Goal: Task Accomplishment & Management: Manage account settings

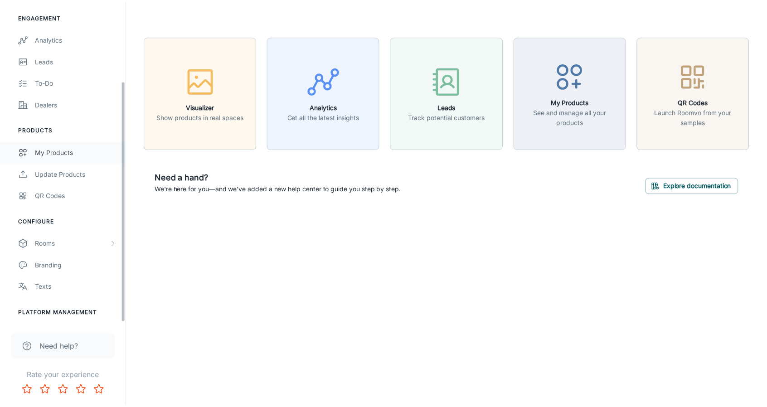
scroll to position [107, 0]
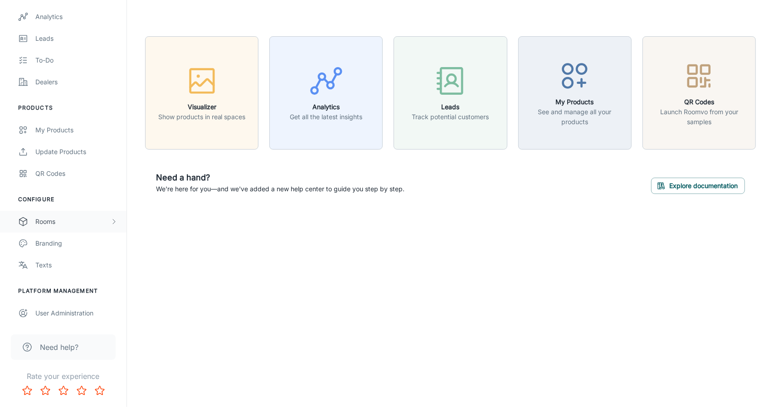
click at [79, 226] on div "Rooms" at bounding box center [63, 222] width 126 height 22
click at [66, 240] on div "My Rooms" at bounding box center [76, 243] width 82 height 10
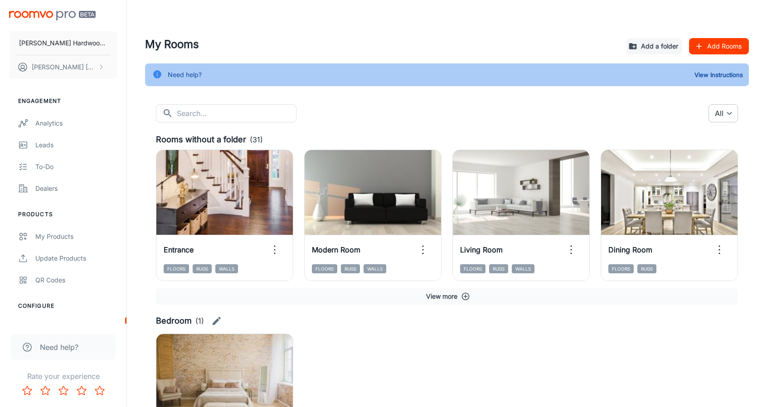
click at [729, 112] on body "[PERSON_NAME] Hardwood Flooring [PERSON_NAME] Engagement Analytics Leads To-do …" at bounding box center [383, 203] width 767 height 407
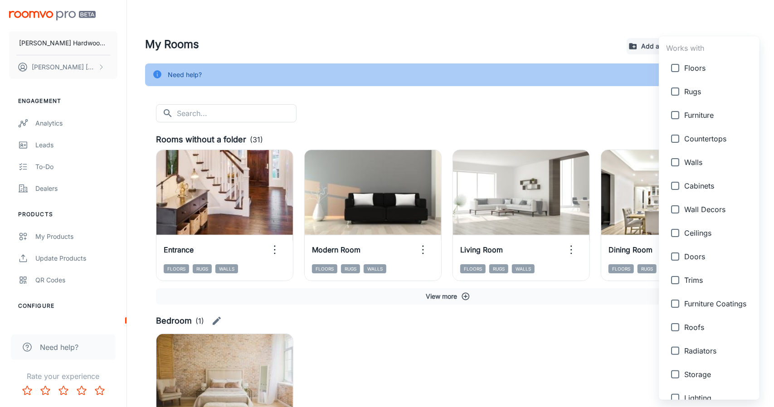
click at [624, 107] on div at bounding box center [387, 203] width 774 height 407
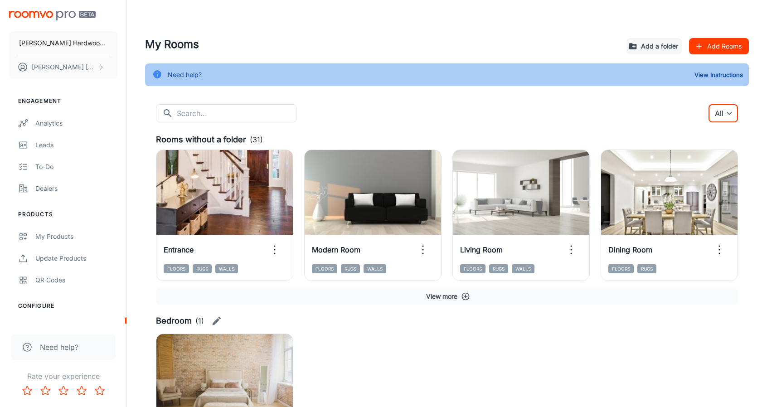
click at [221, 322] on button "button" at bounding box center [217, 321] width 18 height 18
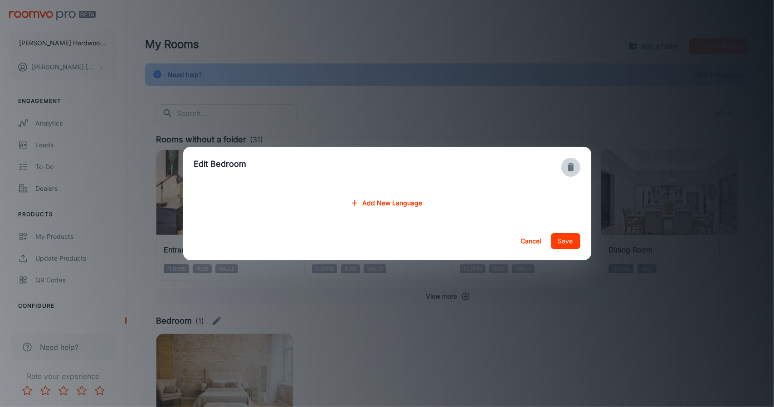
click at [574, 168] on icon "button" at bounding box center [570, 167] width 11 height 11
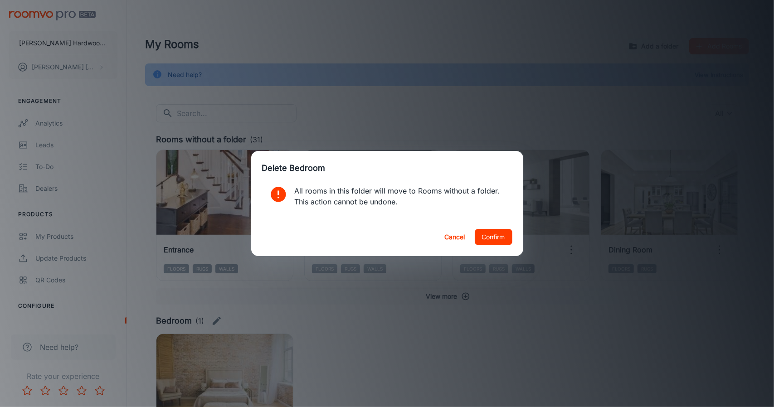
click at [497, 242] on button "Confirm" at bounding box center [494, 237] width 38 height 16
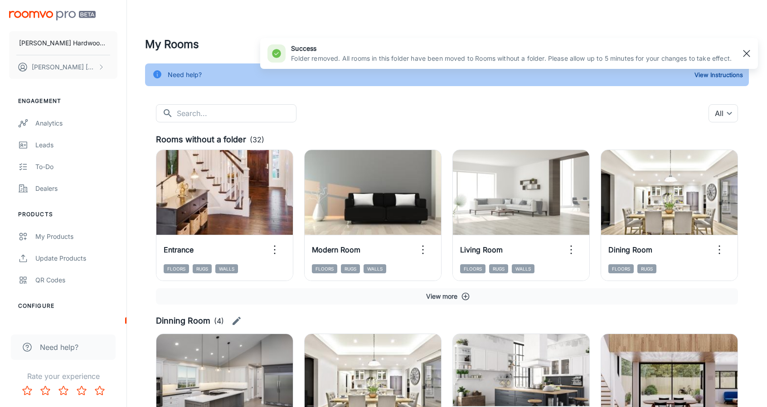
click at [744, 54] on rect "button" at bounding box center [746, 53] width 11 height 11
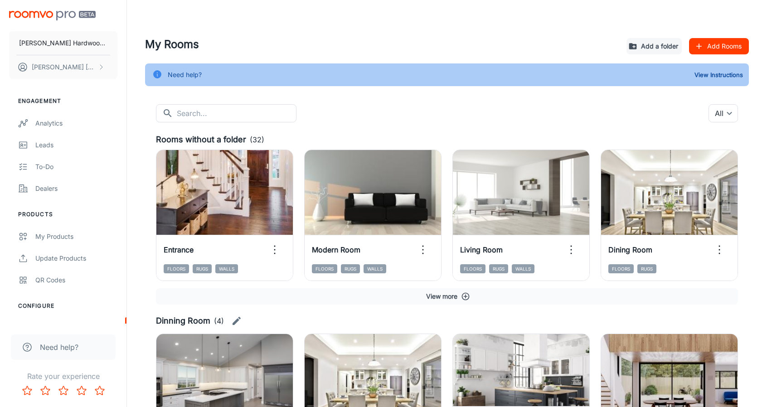
click at [711, 44] on button "Add Rooms" at bounding box center [719, 46] width 60 height 16
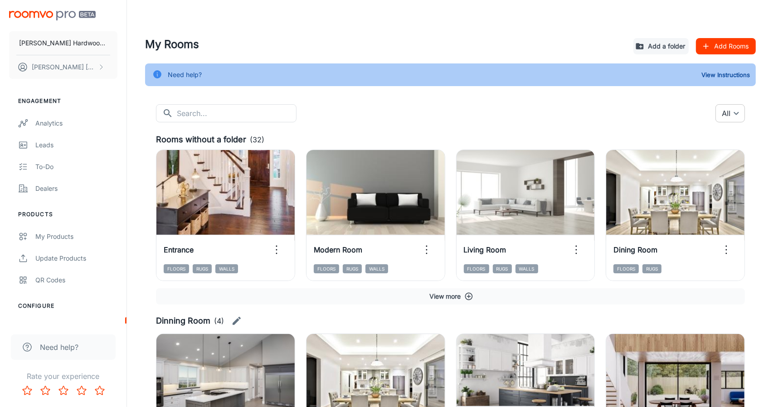
click at [721, 116] on body "[PERSON_NAME] Hardwood Flooring [PERSON_NAME] Engagement Analytics Leads To-do …" at bounding box center [387, 203] width 774 height 407
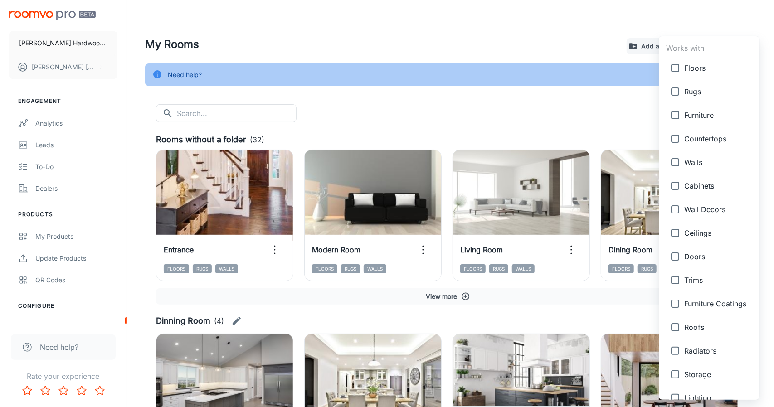
click at [536, 123] on div at bounding box center [387, 203] width 774 height 407
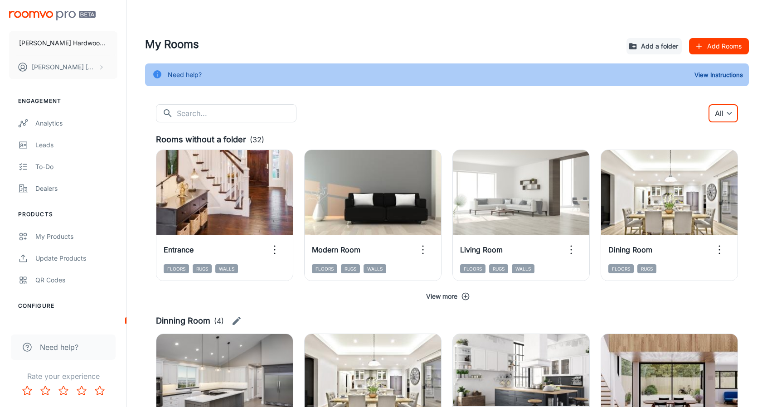
click at [458, 300] on button "View more" at bounding box center [447, 296] width 582 height 16
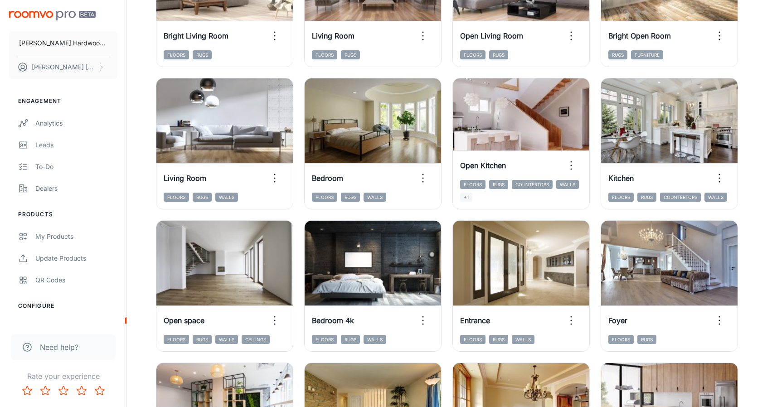
scroll to position [635, 0]
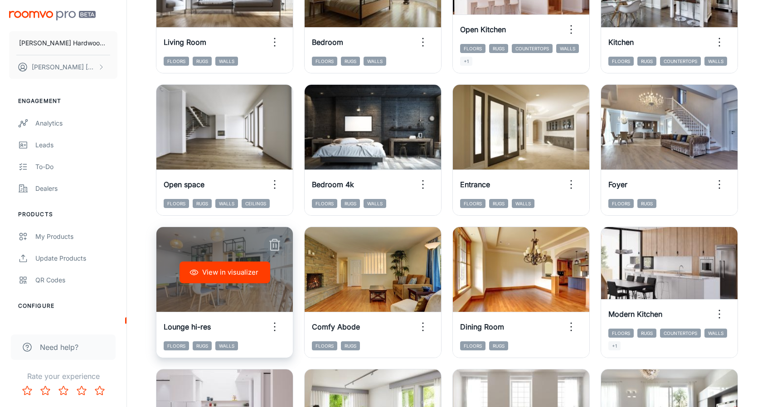
click at [280, 246] on icon "button" at bounding box center [274, 245] width 15 height 15
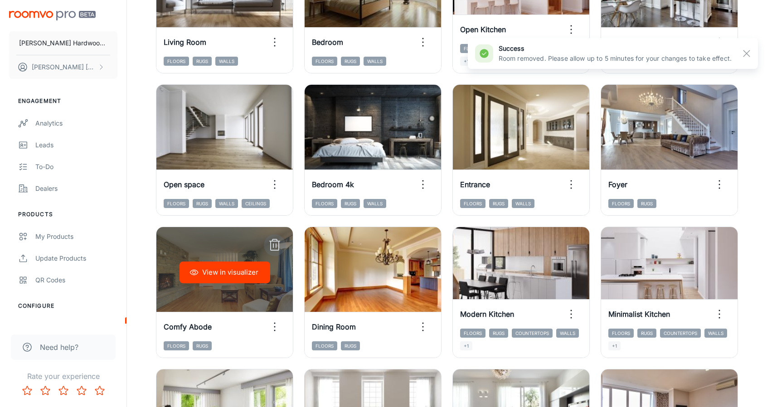
click at [280, 246] on icon "button" at bounding box center [274, 245] width 15 height 15
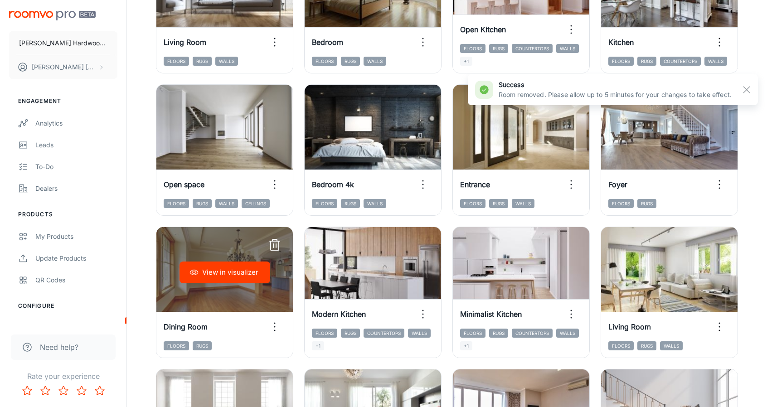
click at [280, 246] on icon "button" at bounding box center [274, 245] width 15 height 15
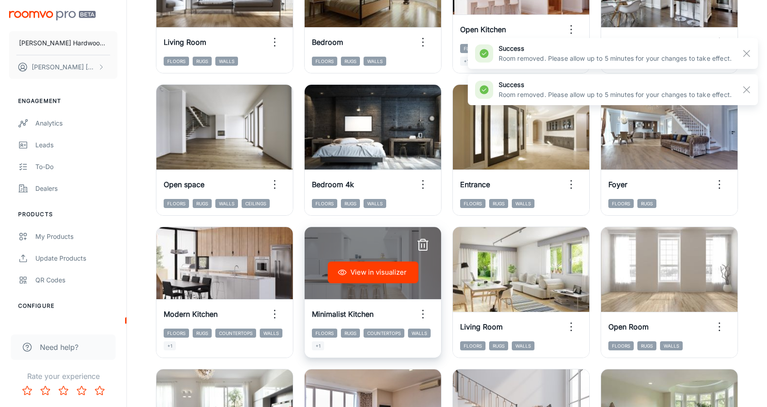
click at [422, 240] on icon "button" at bounding box center [423, 245] width 15 height 15
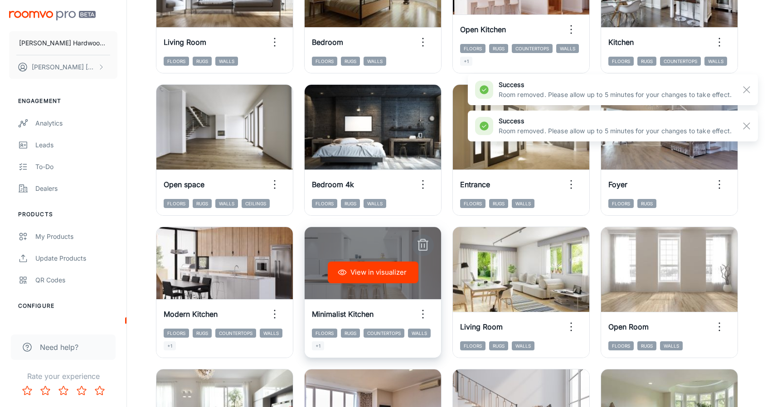
click at [419, 249] on icon "button" at bounding box center [423, 245] width 8 height 9
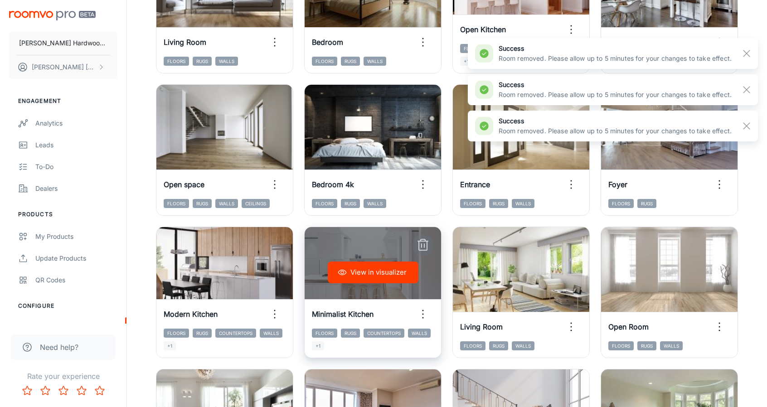
click at [420, 245] on icon "button" at bounding box center [423, 245] width 15 height 15
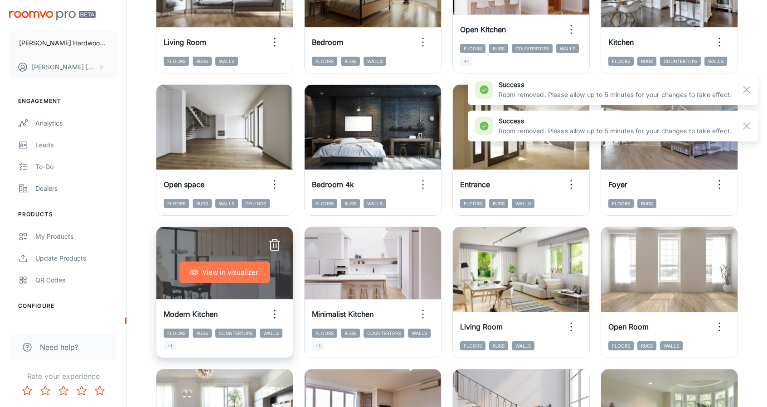
click at [255, 275] on button "View in visualizer" at bounding box center [224, 273] width 91 height 22
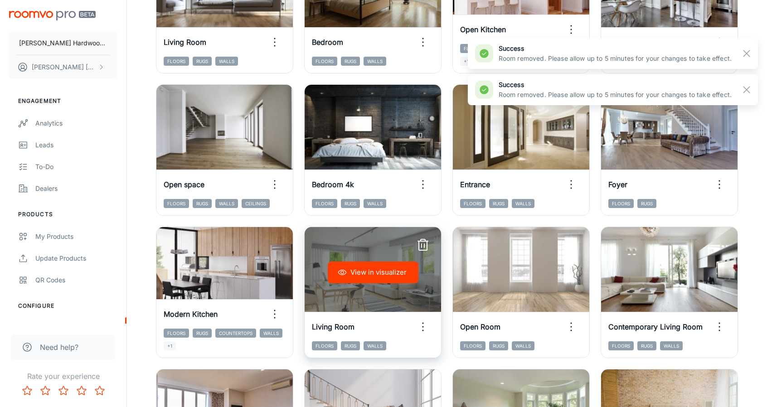
click at [423, 247] on icon "button" at bounding box center [423, 245] width 15 height 15
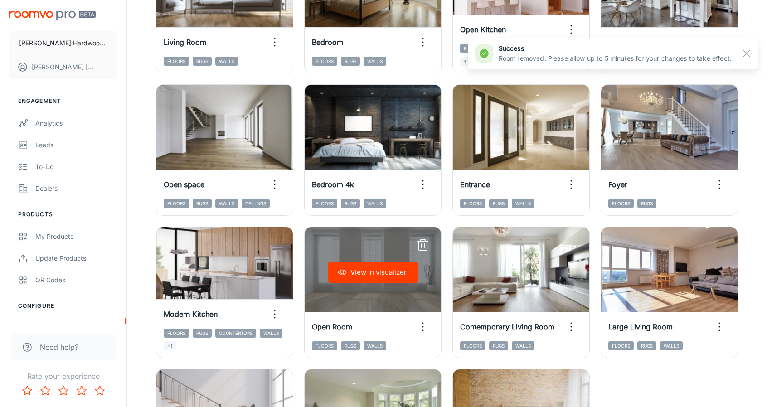
click at [423, 247] on icon "button" at bounding box center [423, 245] width 15 height 15
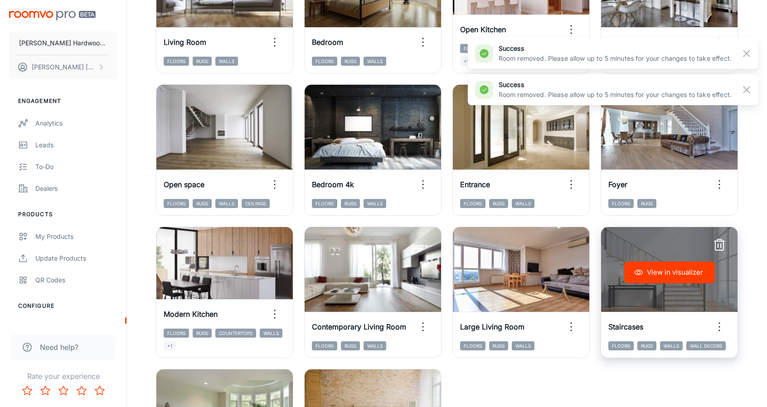
click at [714, 249] on icon "button" at bounding box center [719, 245] width 15 height 15
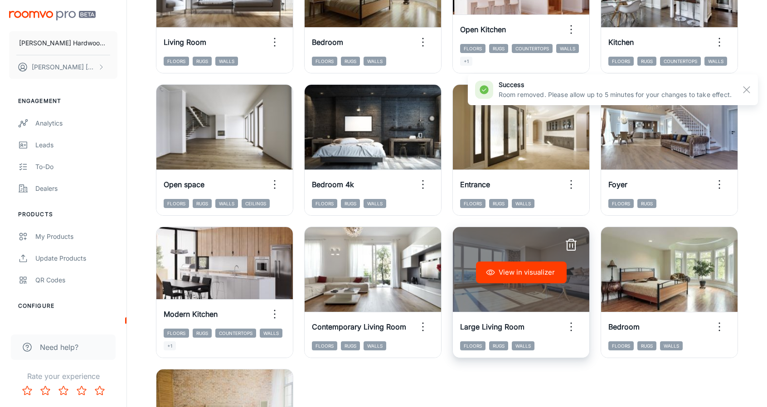
click at [571, 248] on icon "button" at bounding box center [571, 245] width 15 height 15
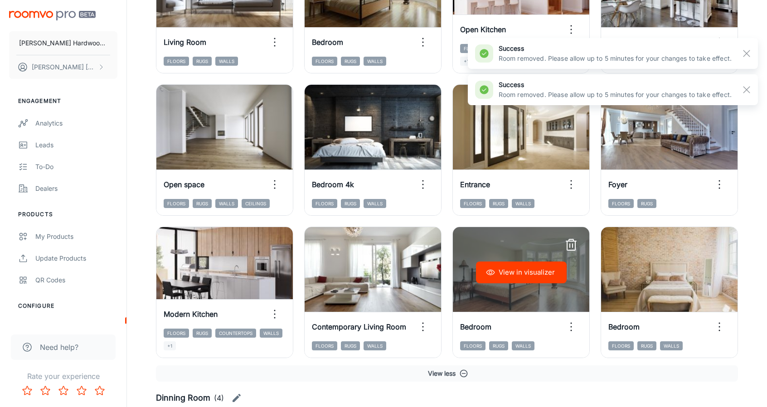
click at [571, 248] on icon "button" at bounding box center [571, 245] width 15 height 15
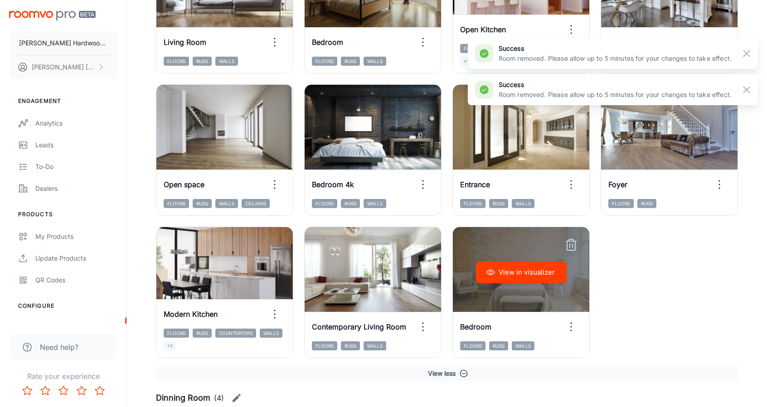
click at [571, 248] on icon "button" at bounding box center [571, 245] width 15 height 15
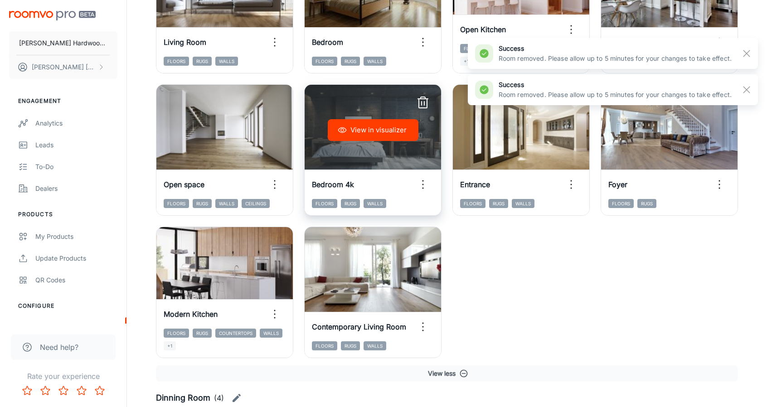
click at [425, 101] on icon "button" at bounding box center [423, 103] width 15 height 15
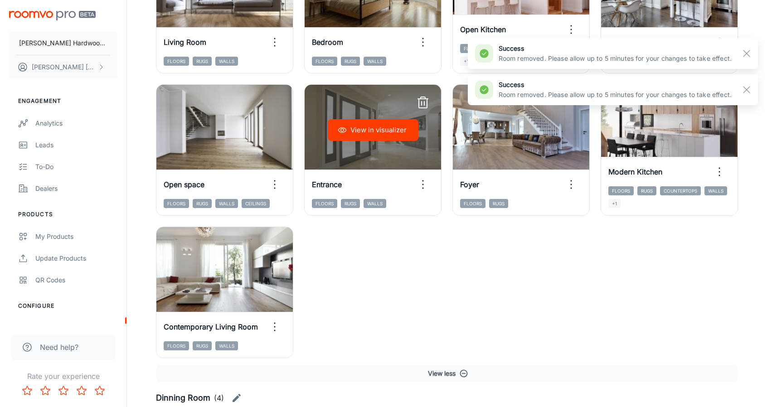
click at [425, 101] on icon "button" at bounding box center [423, 103] width 15 height 15
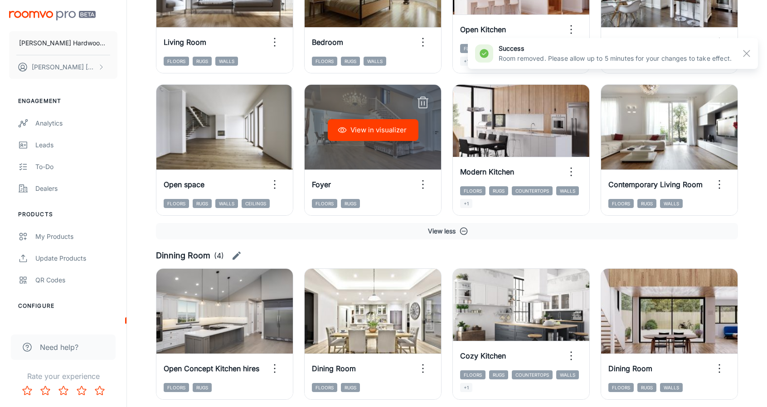
click at [425, 101] on icon "button" at bounding box center [423, 103] width 15 height 15
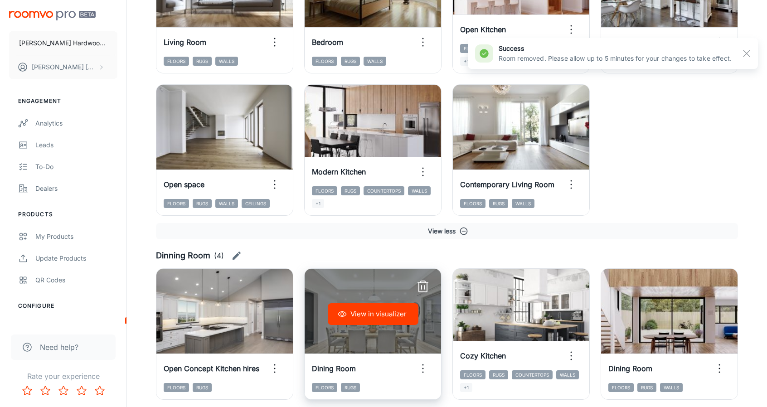
click at [426, 281] on icon "button" at bounding box center [423, 287] width 15 height 15
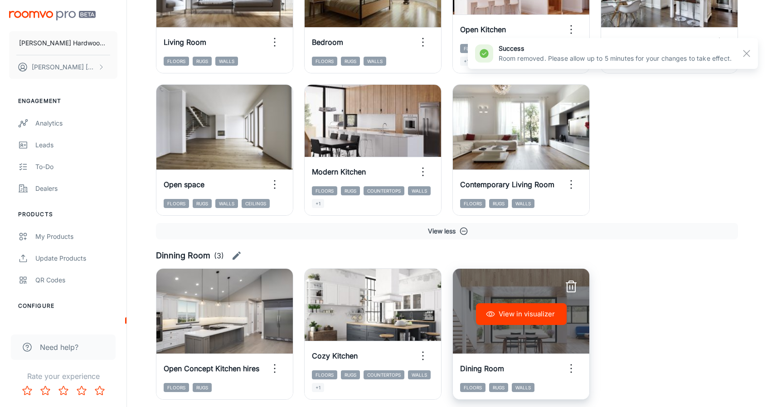
click at [568, 287] on icon "button" at bounding box center [571, 287] width 15 height 15
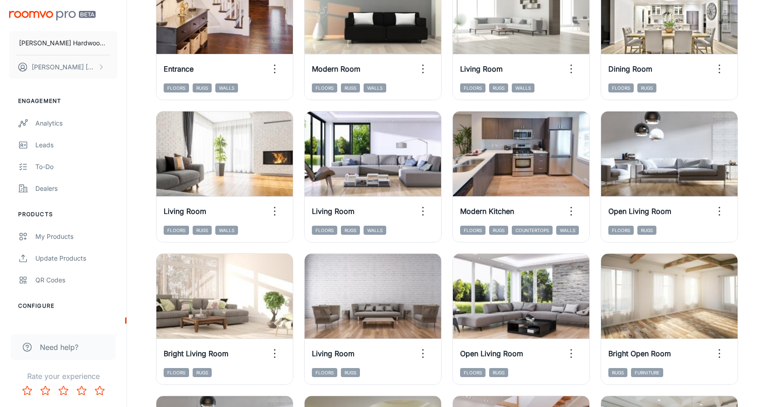
scroll to position [0, 0]
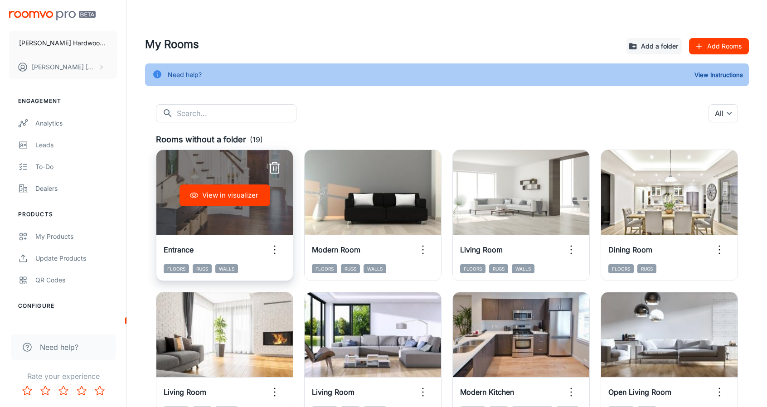
click at [274, 165] on icon "button" at bounding box center [274, 168] width 15 height 15
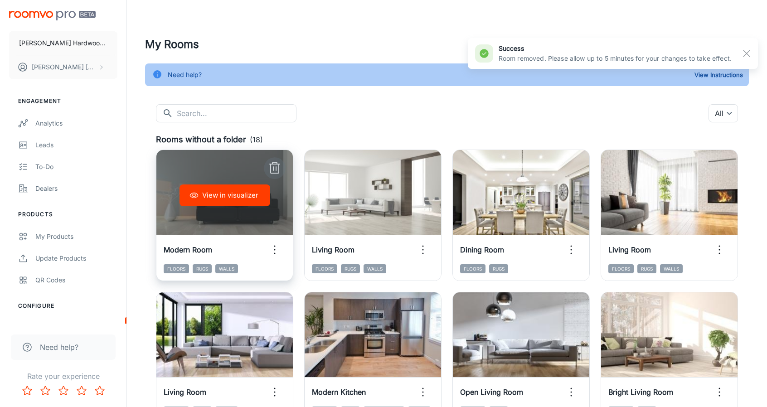
click at [276, 172] on icon "button" at bounding box center [274, 168] width 15 height 15
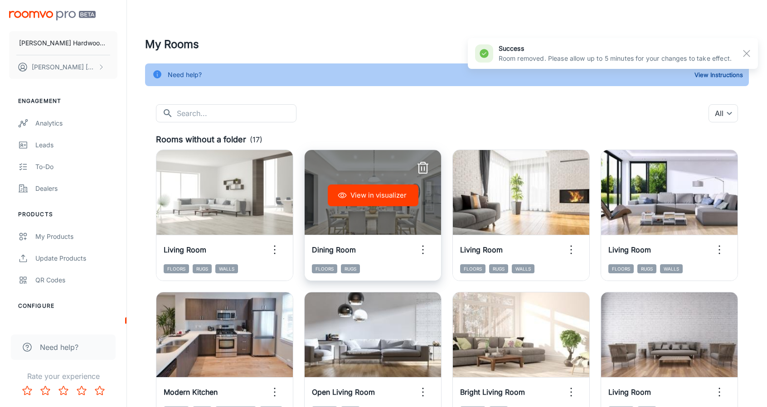
click at [423, 165] on icon "button" at bounding box center [423, 168] width 15 height 15
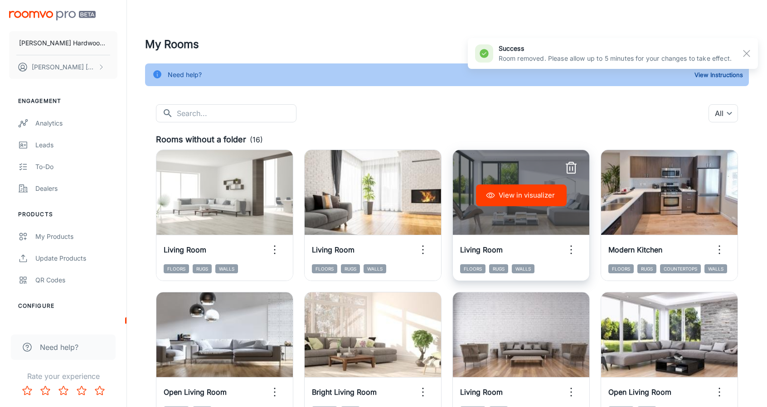
click at [575, 166] on icon "button" at bounding box center [571, 168] width 8 height 9
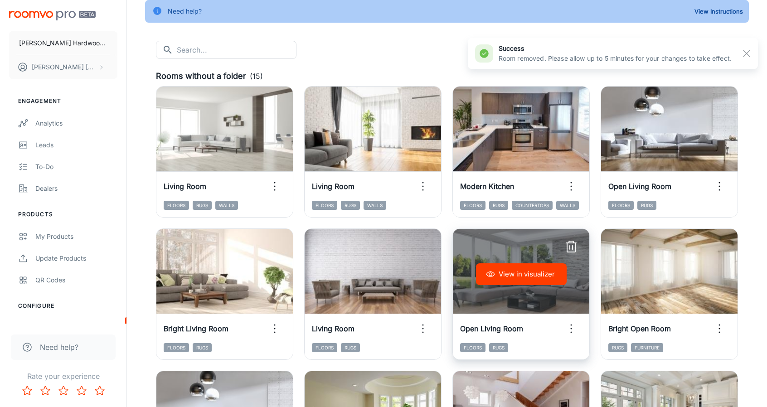
scroll to position [136, 0]
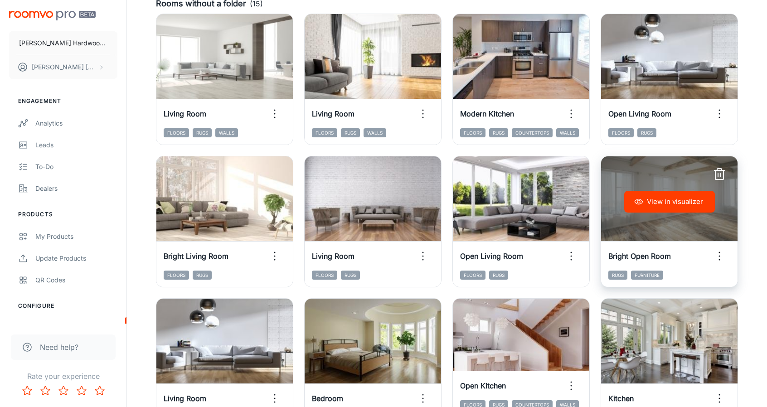
click at [714, 175] on icon "button" at bounding box center [719, 174] width 15 height 15
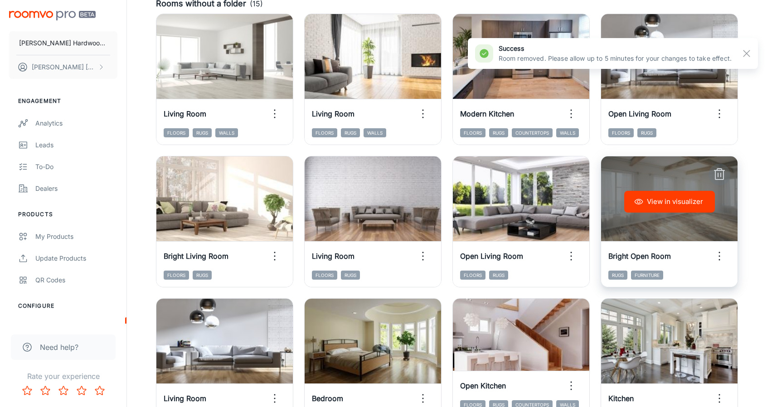
click at [716, 175] on icon "button" at bounding box center [719, 174] width 15 height 15
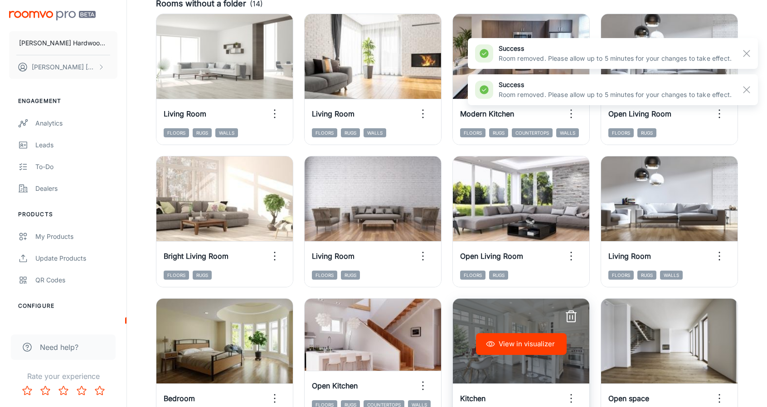
click at [569, 312] on icon "button" at bounding box center [571, 312] width 5 height 2
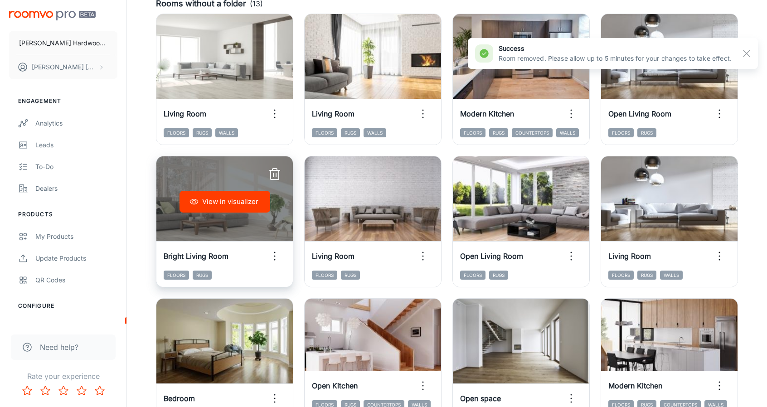
click at [282, 169] on button "button" at bounding box center [275, 175] width 22 height 22
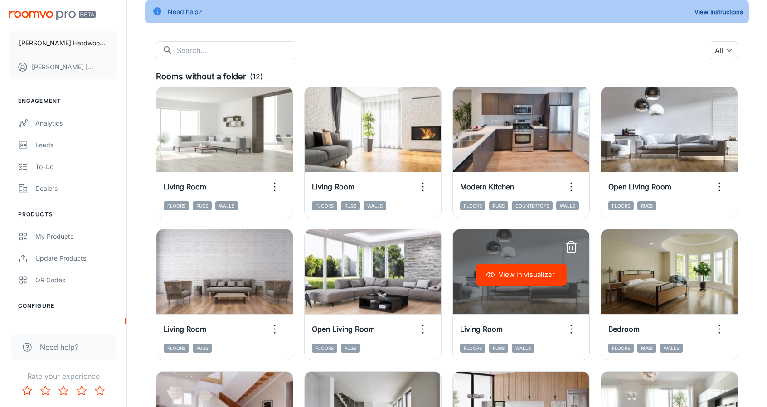
scroll to position [45, 0]
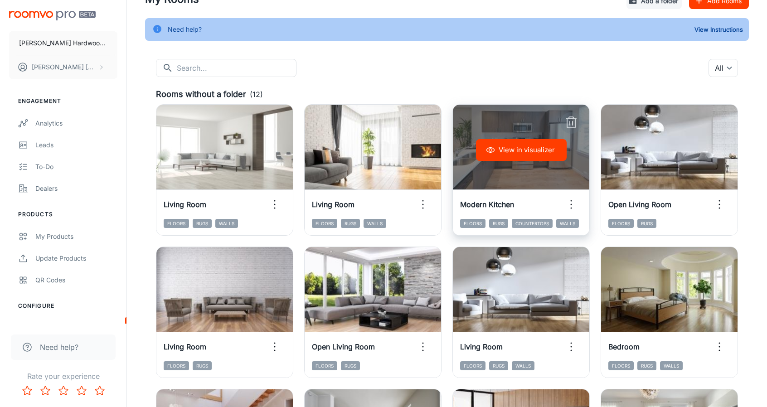
click at [572, 117] on icon "button" at bounding box center [571, 118] width 5 height 2
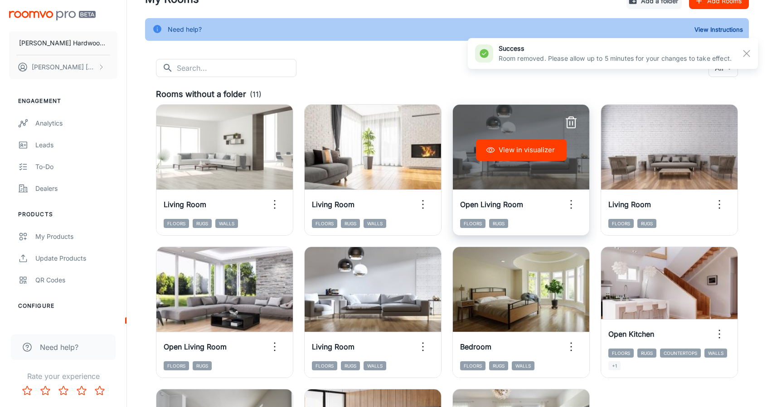
click at [567, 123] on icon "button" at bounding box center [571, 123] width 8 height 9
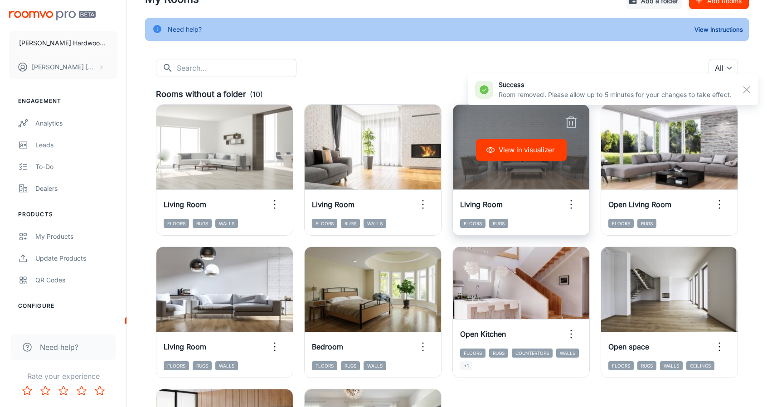
click at [561, 120] on button "button" at bounding box center [571, 123] width 22 height 22
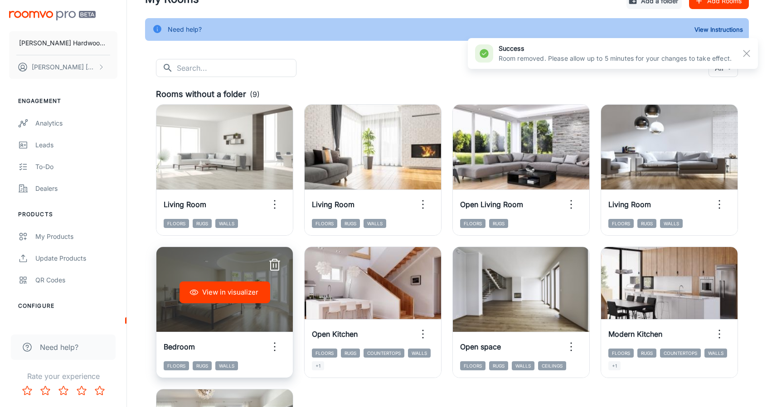
click at [272, 263] on icon "button" at bounding box center [274, 265] width 15 height 15
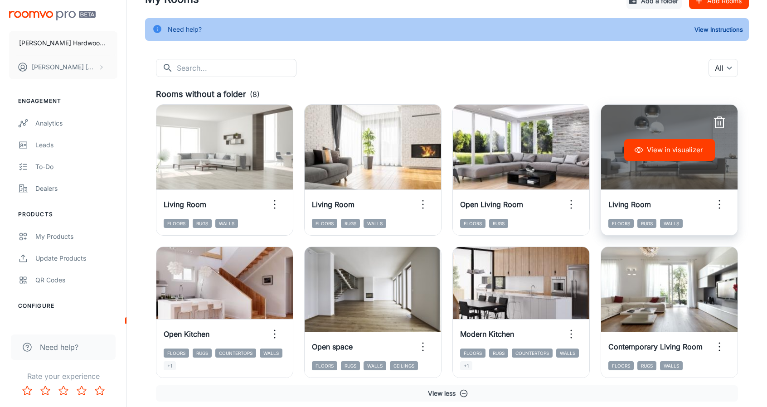
click at [721, 126] on icon "button" at bounding box center [719, 123] width 15 height 15
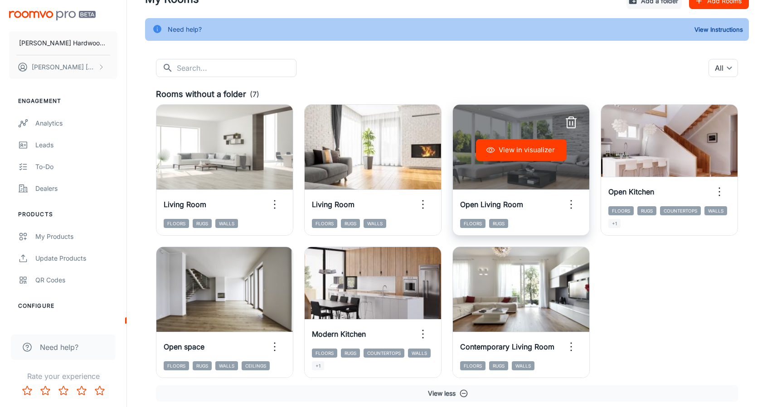
click at [572, 119] on icon "button" at bounding box center [571, 123] width 15 height 15
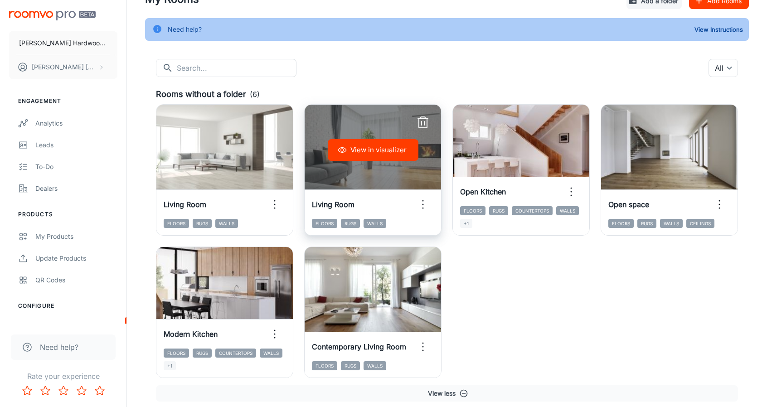
click at [358, 152] on button "View in visualizer" at bounding box center [373, 150] width 91 height 22
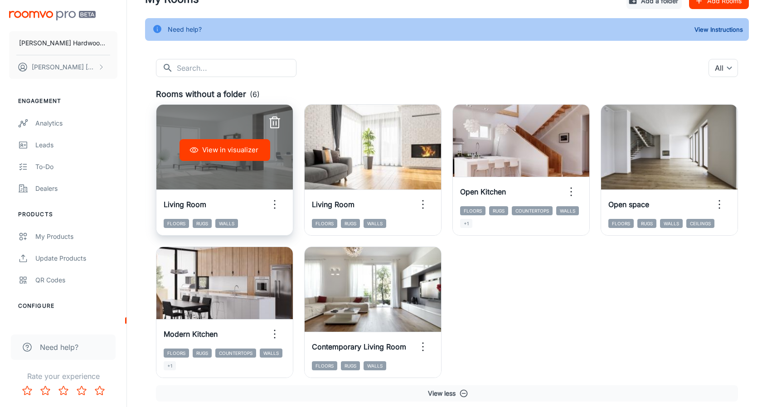
click at [220, 148] on button "View in visualizer" at bounding box center [224, 150] width 91 height 22
click at [276, 121] on icon "button" at bounding box center [274, 123] width 15 height 15
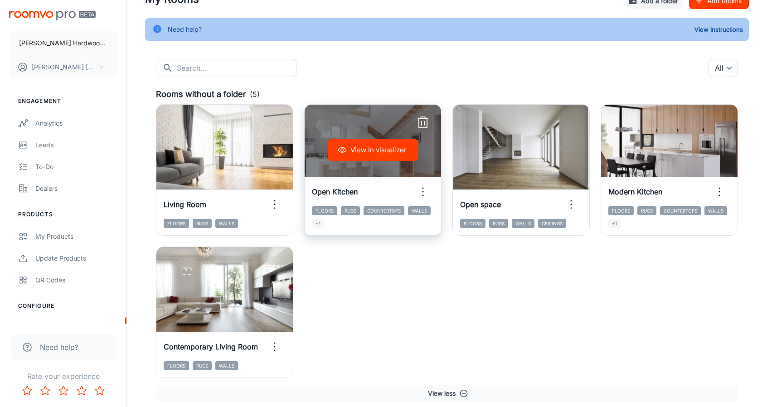
click at [376, 151] on button "View in visualizer" at bounding box center [373, 150] width 91 height 22
click at [426, 121] on icon "button" at bounding box center [423, 123] width 15 height 15
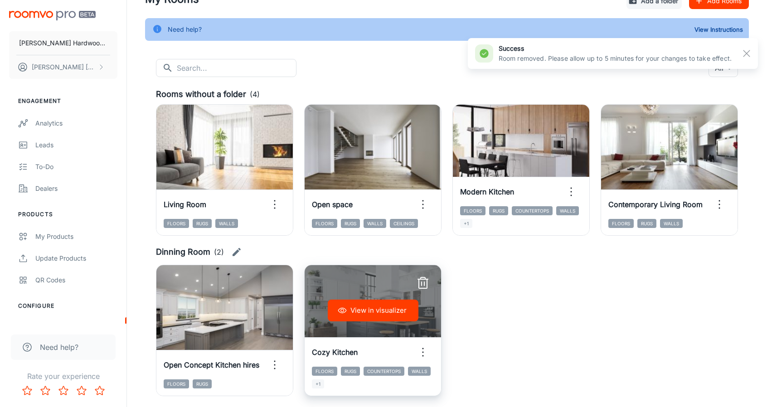
click at [424, 281] on icon "button" at bounding box center [423, 283] width 15 height 15
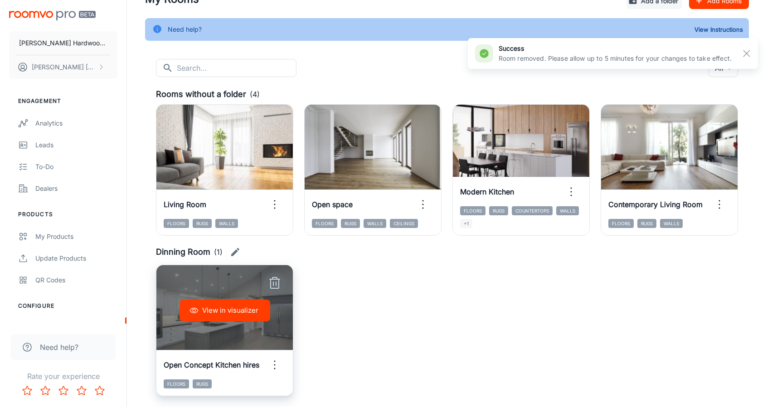
click at [276, 283] on icon "button" at bounding box center [274, 283] width 15 height 15
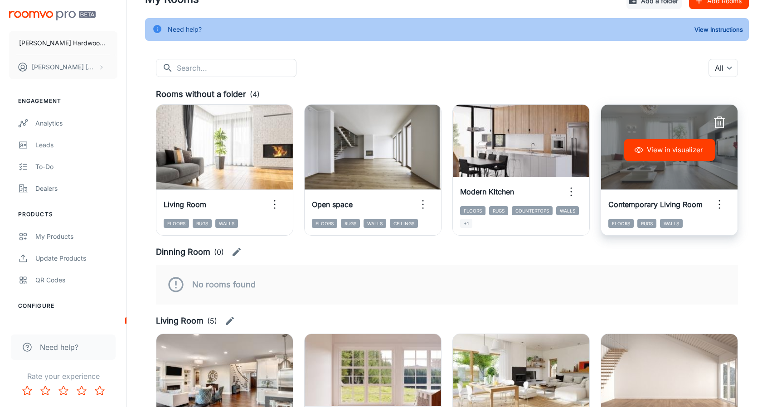
drag, startPoint x: 721, startPoint y: 128, endPoint x: 710, endPoint y: 176, distance: 48.8
click at [710, 176] on div "View in visualizer" at bounding box center [669, 150] width 136 height 91
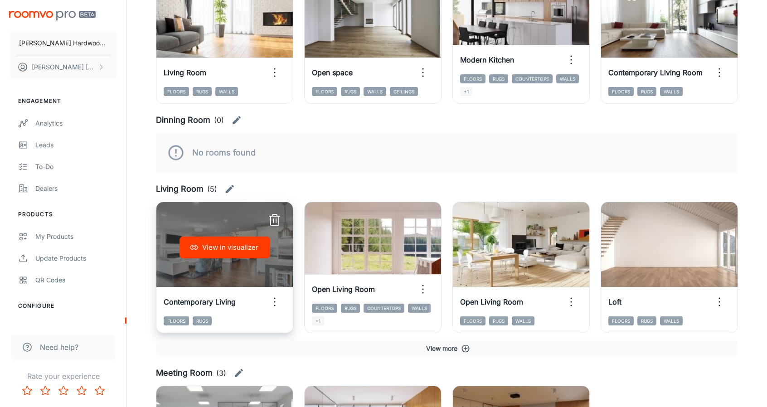
scroll to position [181, 0]
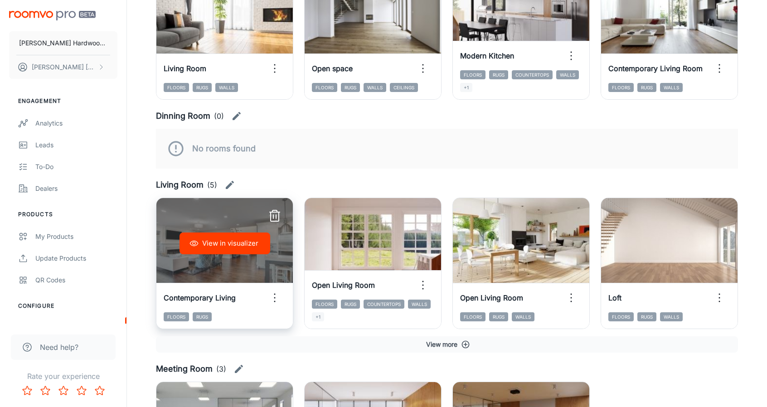
click at [274, 215] on icon "button" at bounding box center [274, 216] width 15 height 15
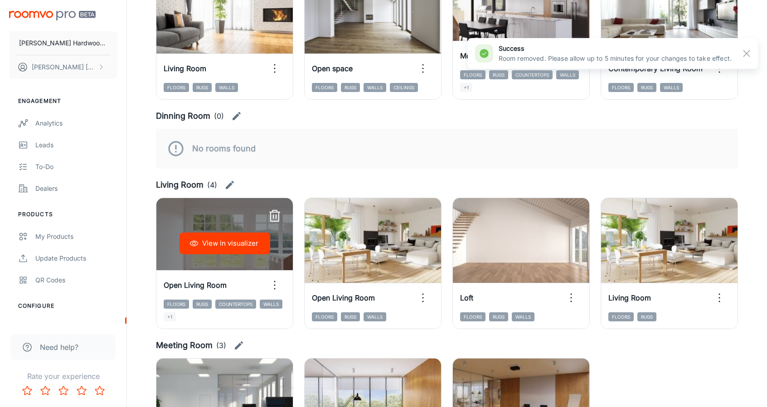
click at [274, 215] on icon "button" at bounding box center [274, 216] width 15 height 15
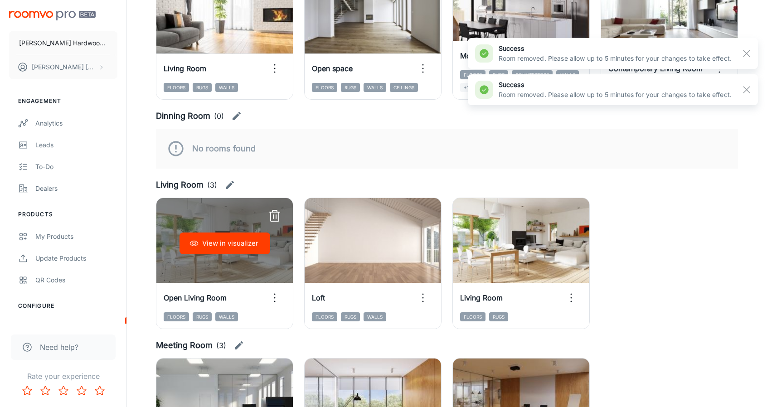
click at [274, 215] on div "View in visualizer" at bounding box center [224, 243] width 136 height 91
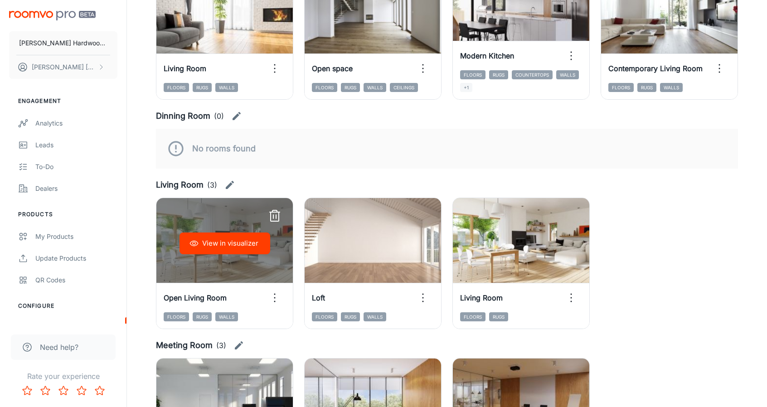
click at [274, 215] on icon "button" at bounding box center [274, 216] width 15 height 15
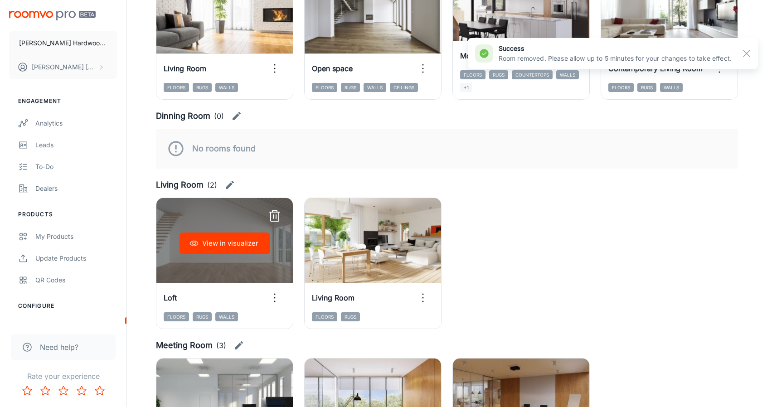
click at [274, 215] on icon "button" at bounding box center [274, 216] width 15 height 15
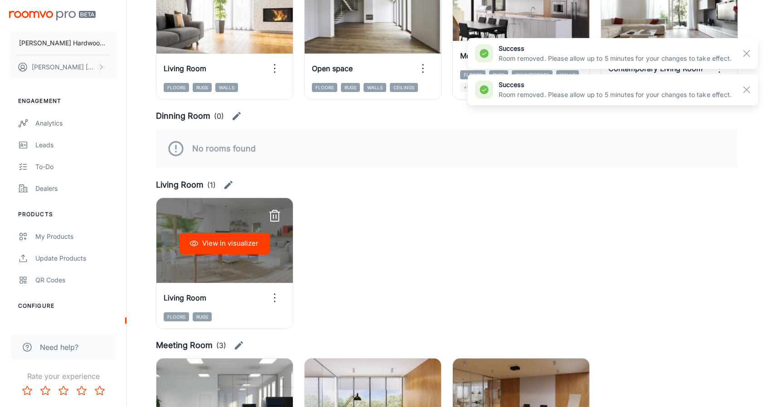
click at [274, 215] on icon "button" at bounding box center [274, 216] width 15 height 15
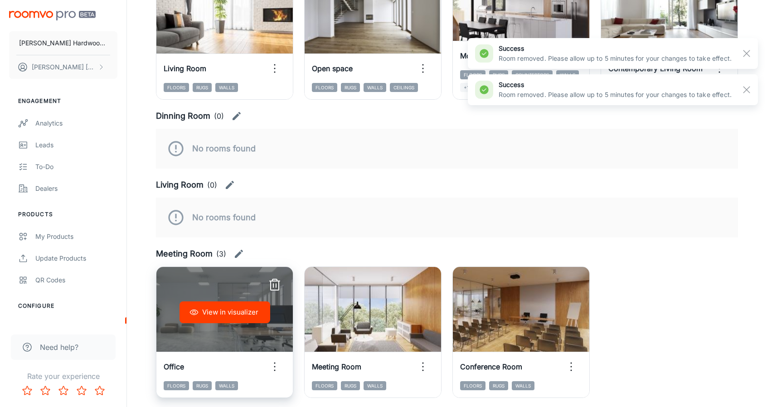
click at [272, 289] on icon "button" at bounding box center [274, 285] width 15 height 15
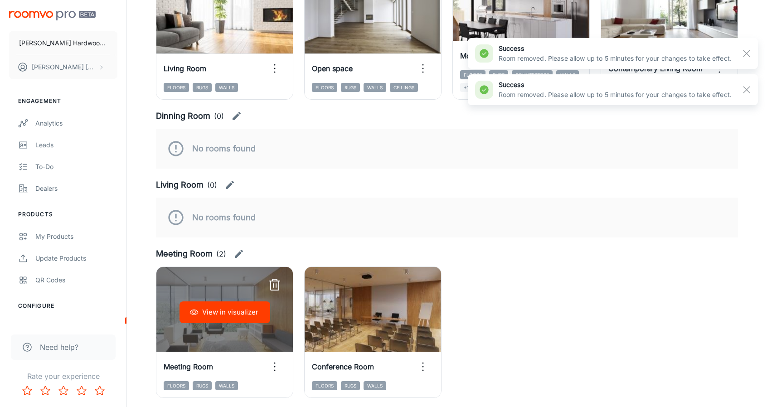
click at [272, 289] on icon "button" at bounding box center [274, 285] width 15 height 15
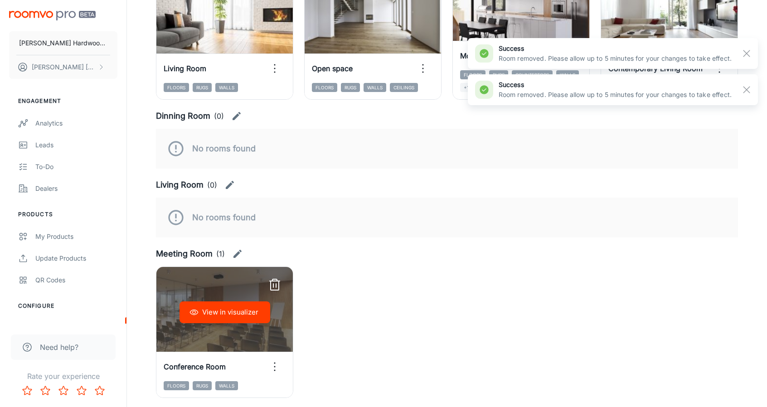
click at [272, 289] on icon "button" at bounding box center [274, 285] width 15 height 15
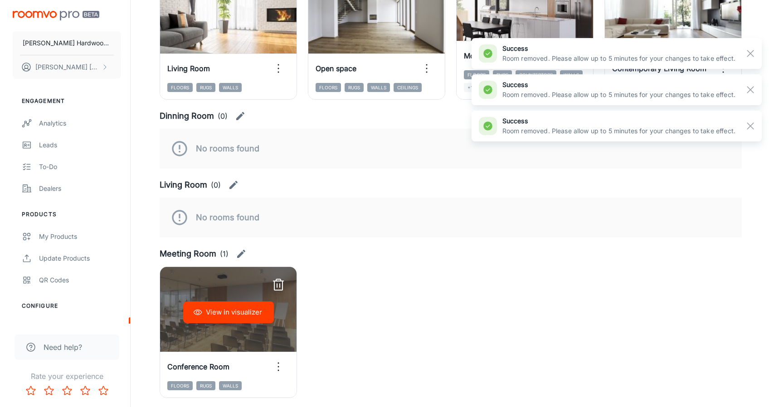
scroll to position [124, 0]
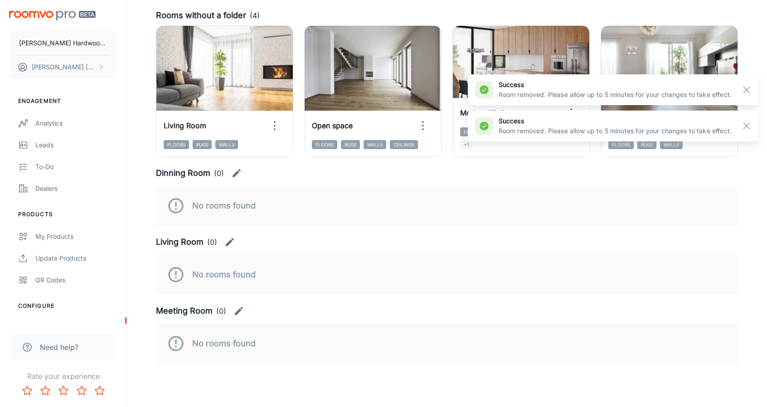
click at [235, 242] on button "button" at bounding box center [230, 242] width 18 height 18
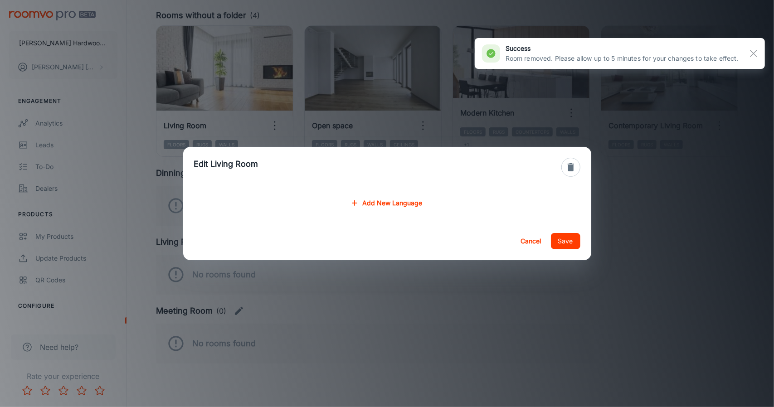
click at [567, 162] on icon "button" at bounding box center [570, 167] width 11 height 11
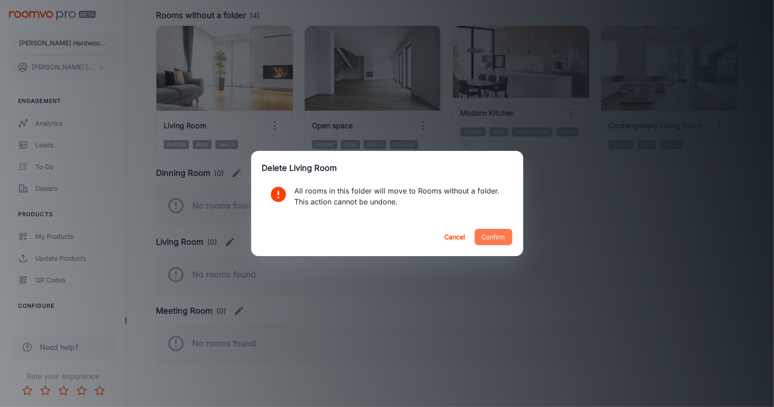
click at [489, 240] on button "Confirm" at bounding box center [494, 237] width 38 height 16
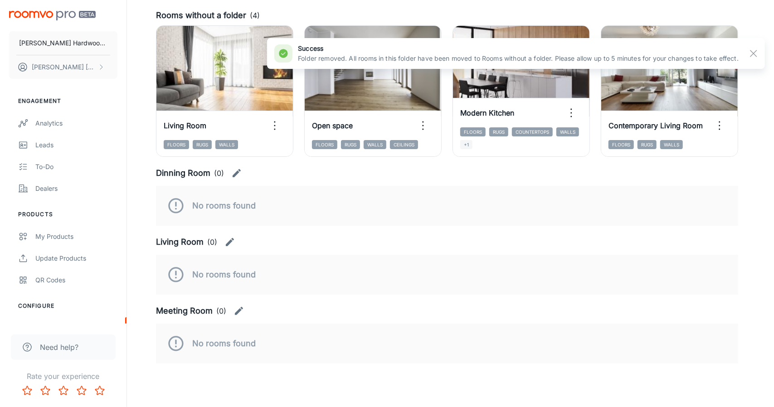
scroll to position [55, 0]
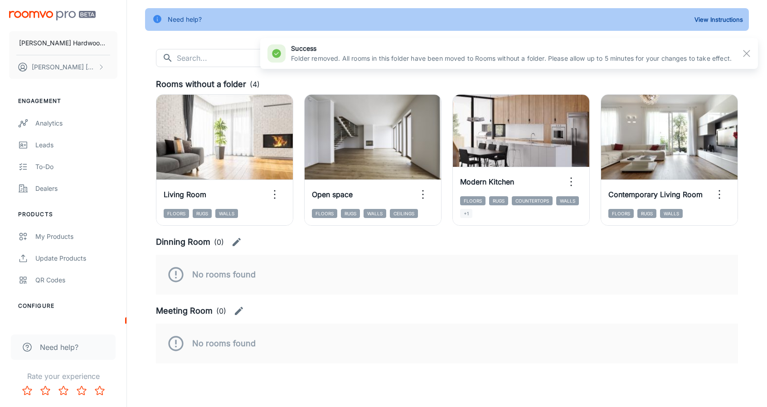
click at [238, 307] on icon "button" at bounding box center [238, 310] width 11 height 11
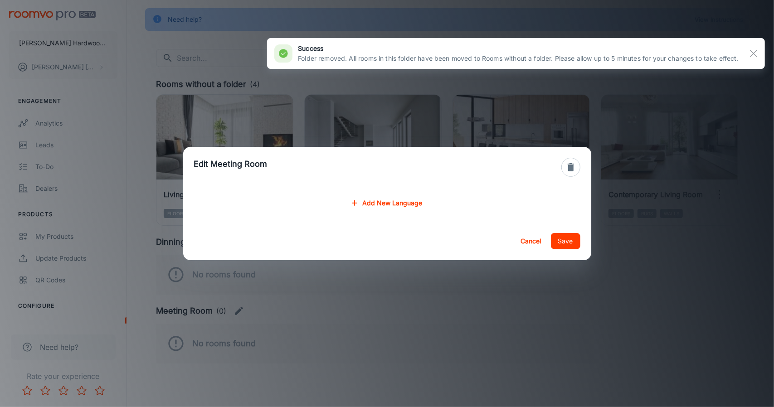
click at [568, 160] on button "button" at bounding box center [570, 167] width 19 height 19
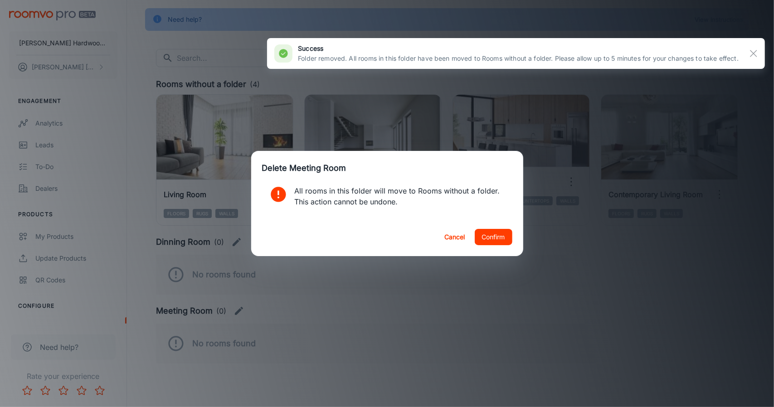
click at [485, 232] on button "Confirm" at bounding box center [494, 237] width 38 height 16
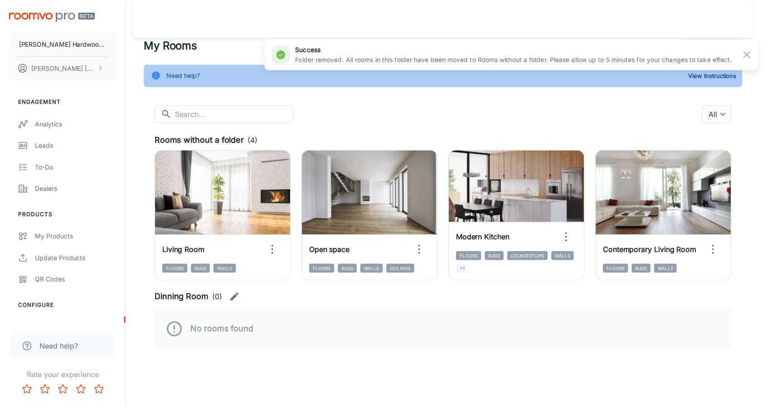
scroll to position [0, 0]
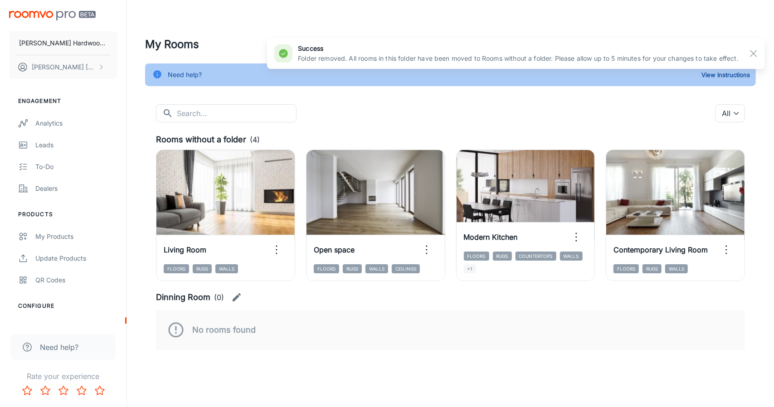
click at [237, 301] on icon "button" at bounding box center [236, 297] width 11 height 11
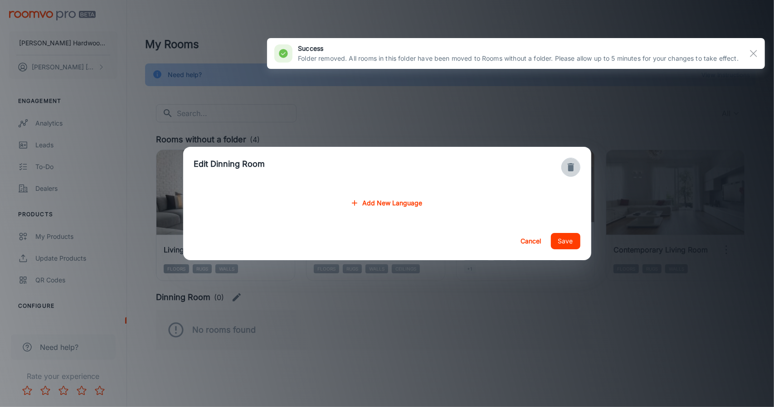
click at [572, 171] on icon "button" at bounding box center [570, 167] width 6 height 8
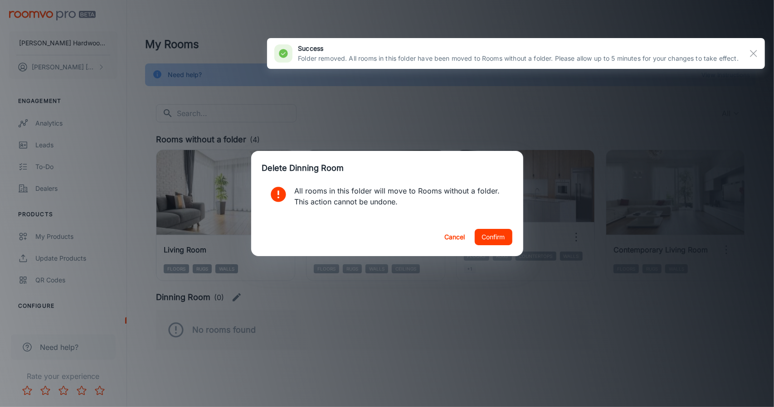
click at [487, 233] on button "Confirm" at bounding box center [494, 237] width 38 height 16
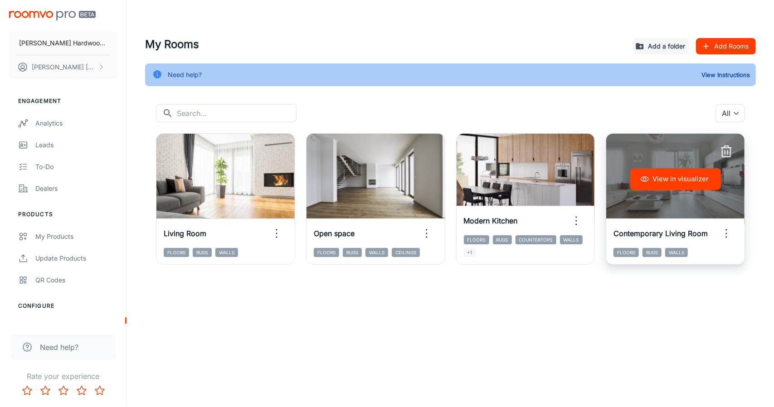
click at [729, 150] on icon "button" at bounding box center [726, 152] width 15 height 15
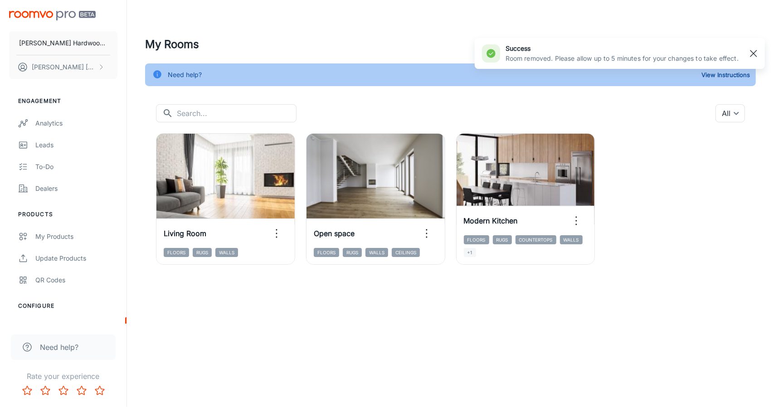
click at [752, 59] on button "button" at bounding box center [753, 53] width 15 height 15
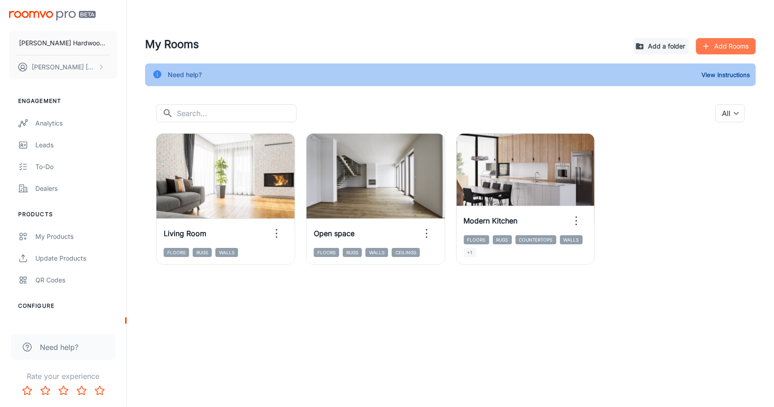
click at [719, 47] on button "Add Rooms" at bounding box center [726, 46] width 60 height 16
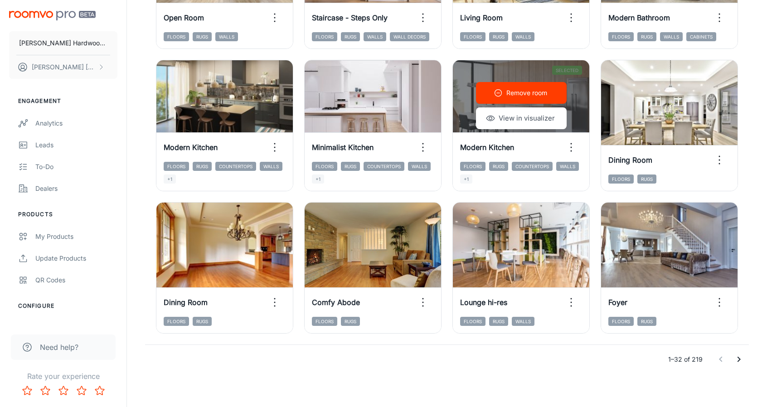
scroll to position [941, 0]
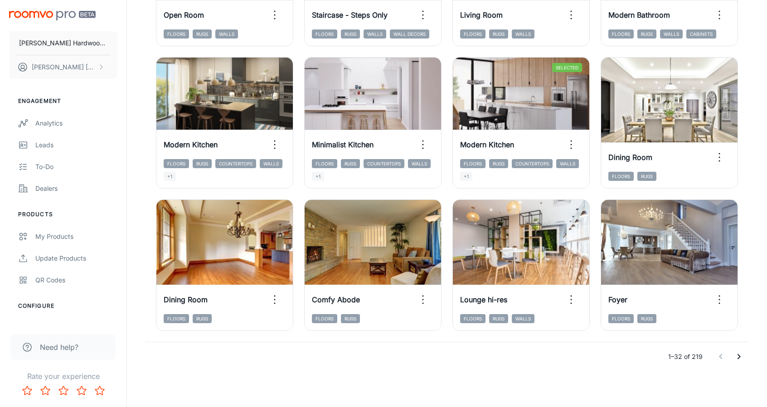
click at [742, 355] on icon "Go to next page" at bounding box center [738, 356] width 11 height 11
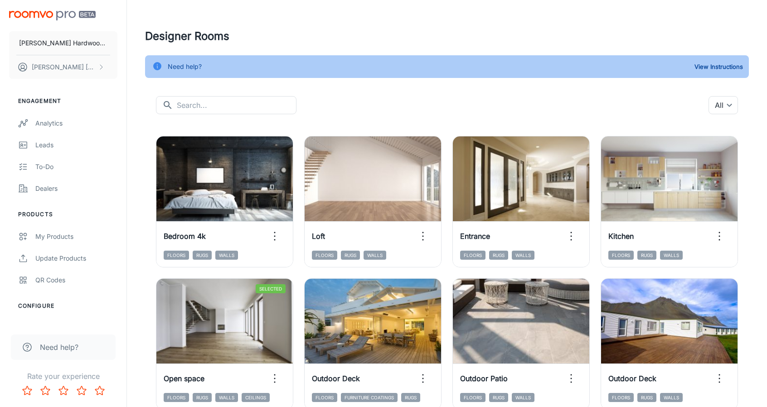
scroll to position [0, 0]
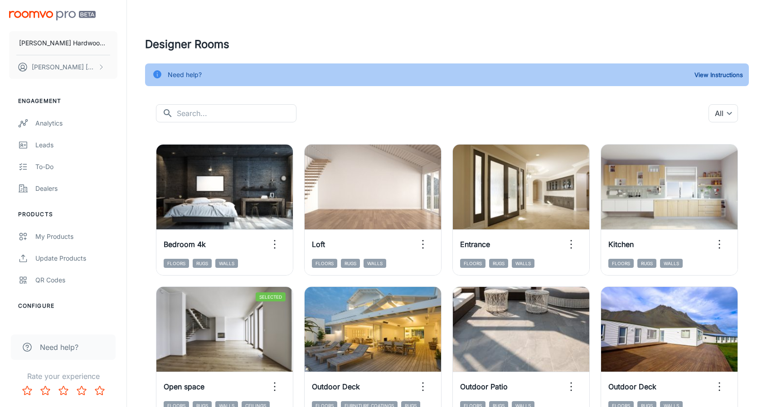
click at [185, 109] on input "text" at bounding box center [237, 113] width 120 height 18
type input "bedroom"
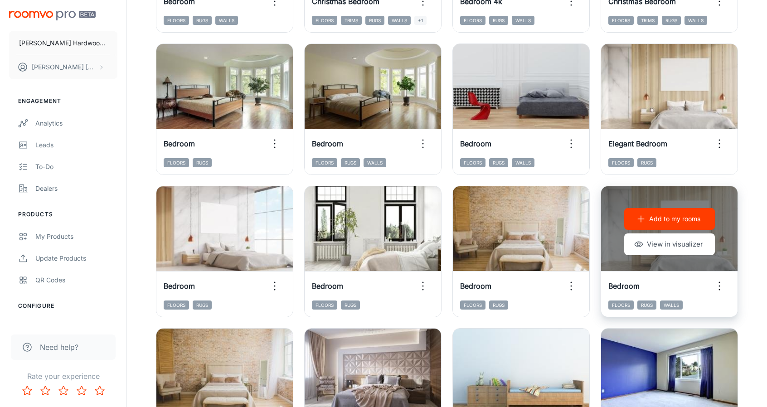
scroll to position [272, 0]
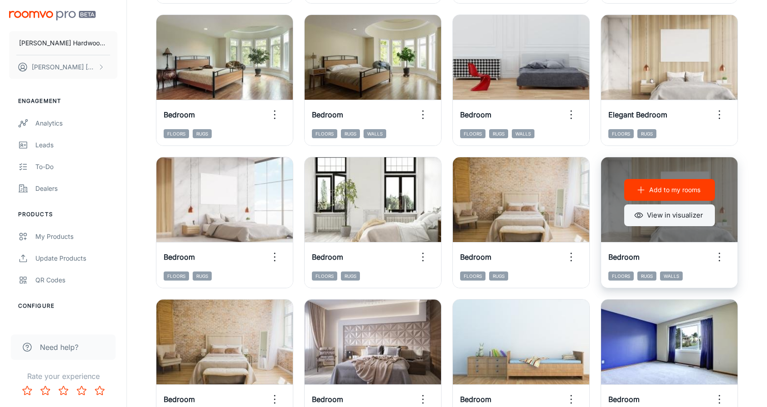
click at [647, 217] on button "View in visualizer" at bounding box center [669, 215] width 91 height 22
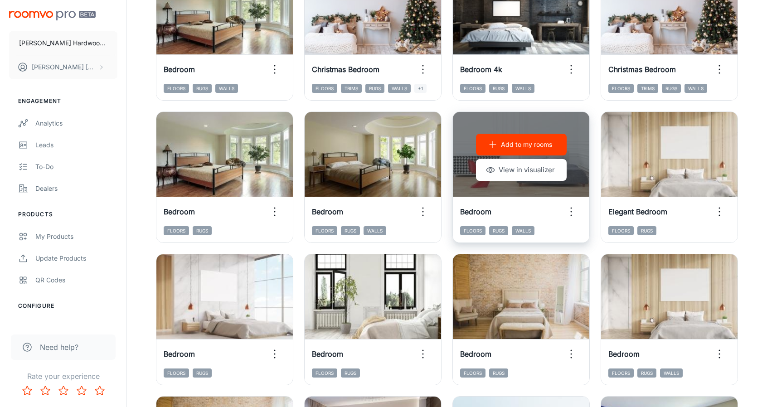
scroll to position [181, 0]
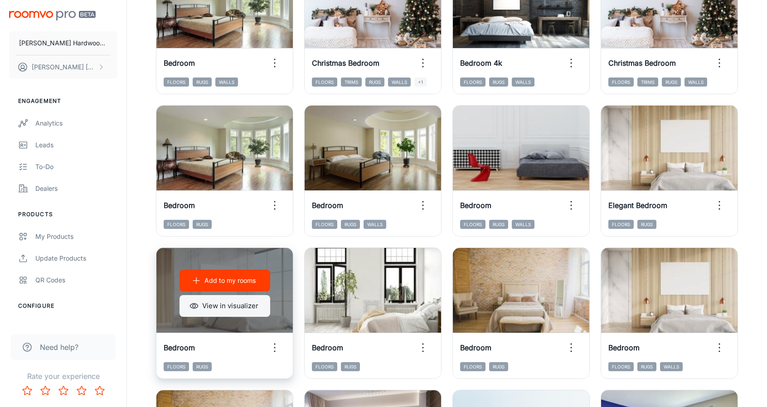
click at [189, 304] on button "View in visualizer" at bounding box center [224, 306] width 91 height 22
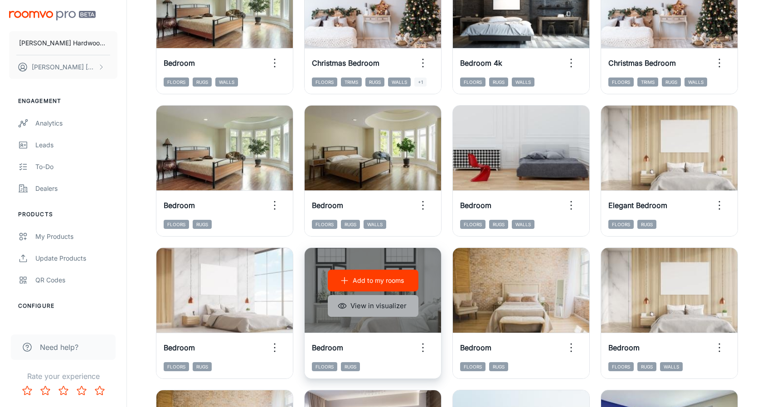
click at [378, 306] on button "View in visualizer" at bounding box center [373, 306] width 91 height 22
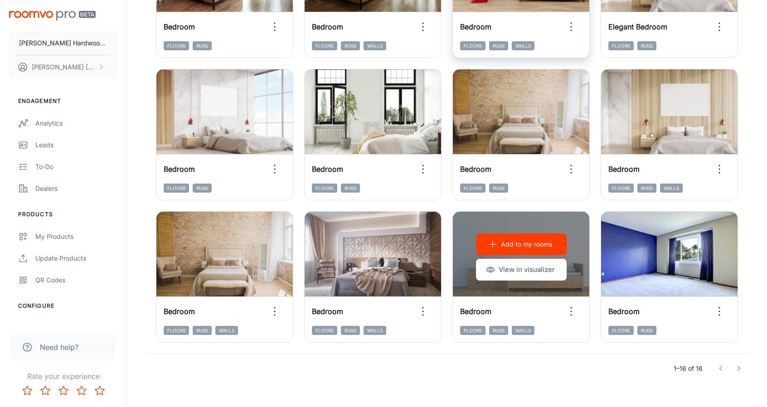
scroll to position [372, 0]
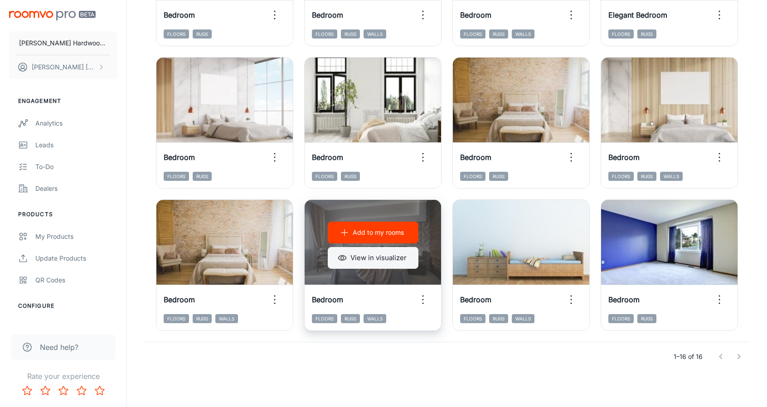
click at [388, 259] on button "View in visualizer" at bounding box center [373, 258] width 91 height 22
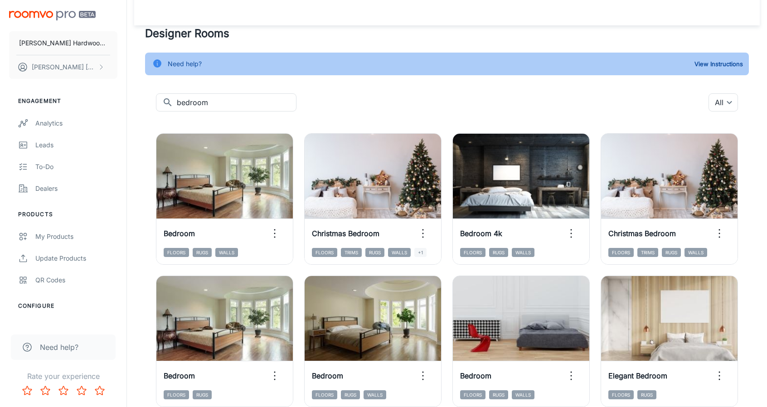
scroll to position [0, 0]
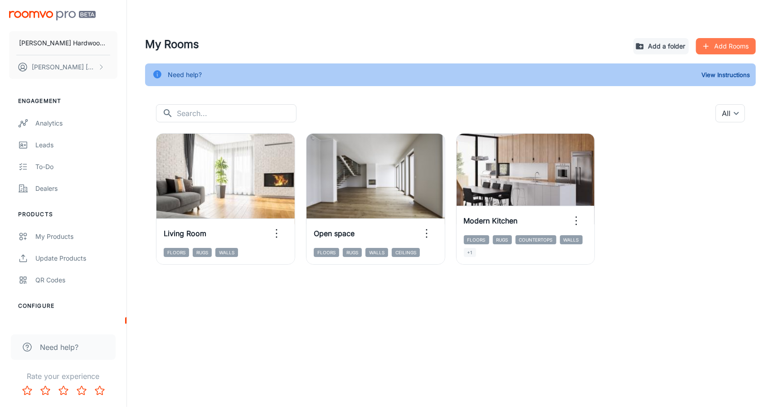
click at [715, 46] on button "Add Rooms" at bounding box center [726, 46] width 60 height 16
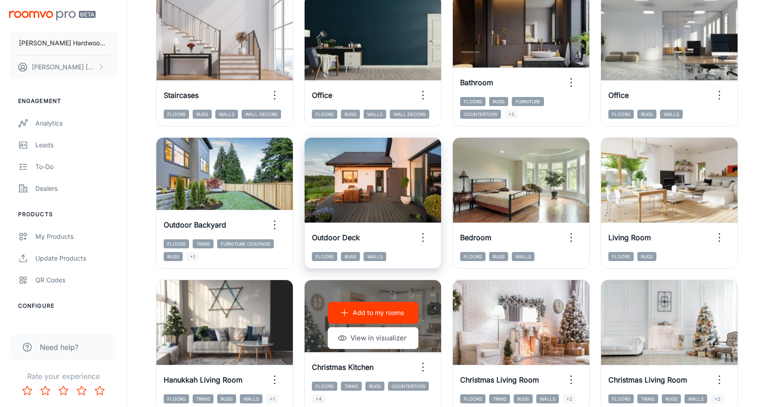
scroll to position [408, 0]
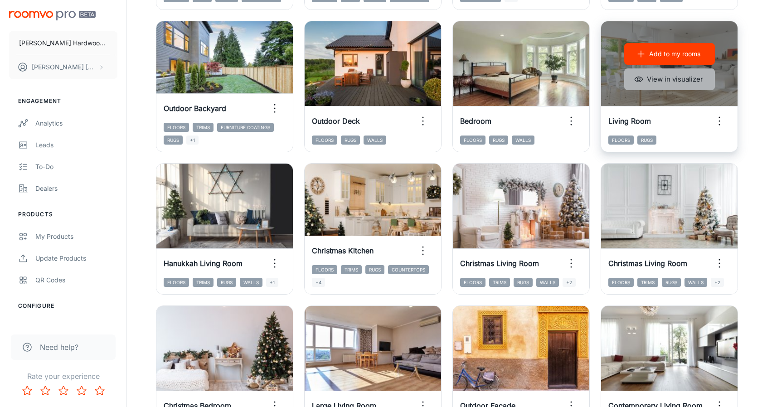
click at [676, 77] on button "View in visualizer" at bounding box center [669, 79] width 91 height 22
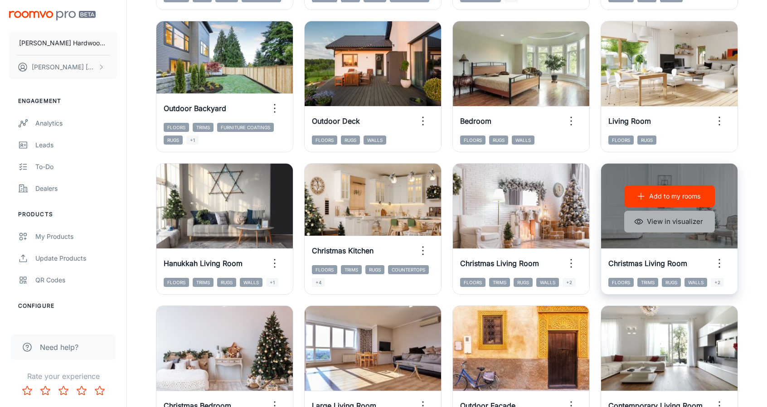
click at [663, 217] on button "View in visualizer" at bounding box center [669, 222] width 91 height 22
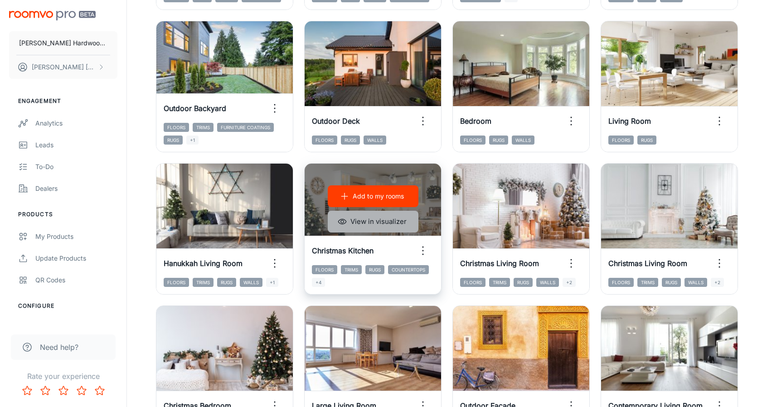
click at [388, 218] on button "View in visualizer" at bounding box center [373, 222] width 91 height 22
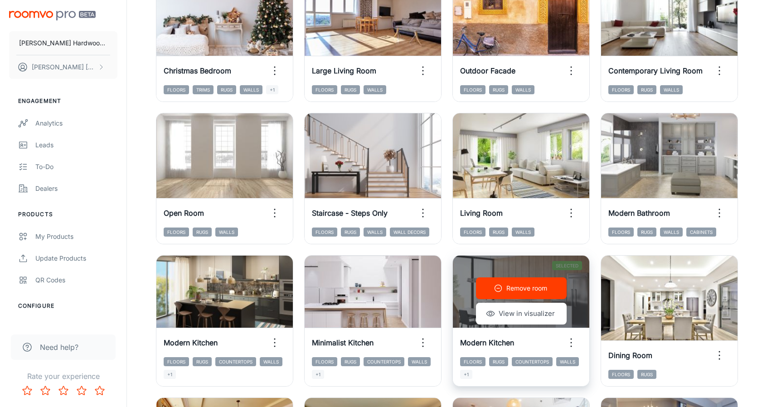
scroll to position [771, 0]
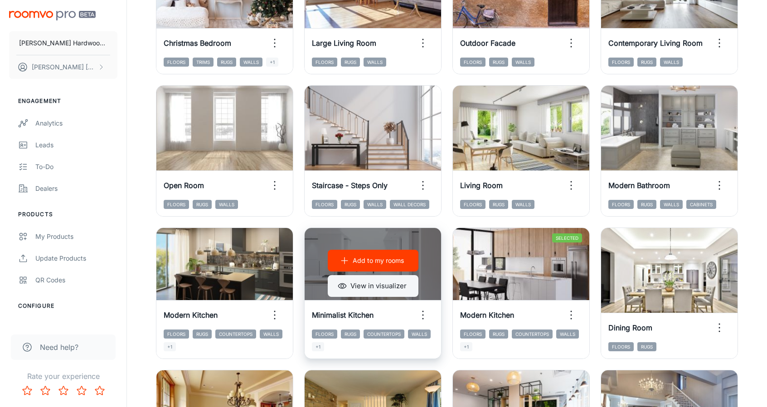
click at [357, 281] on button "View in visualizer" at bounding box center [373, 286] width 91 height 22
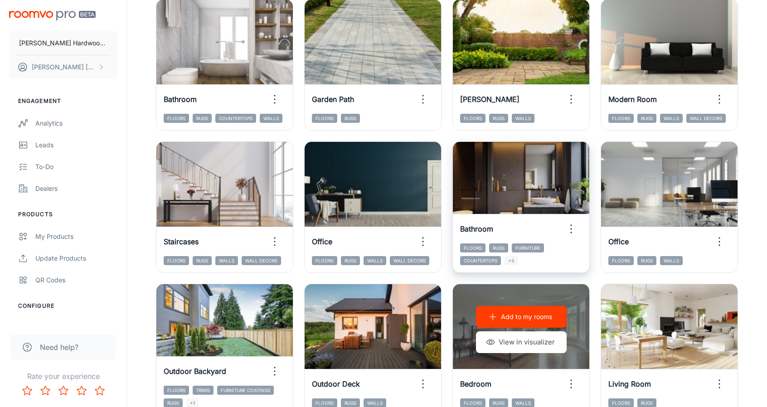
scroll to position [0, 0]
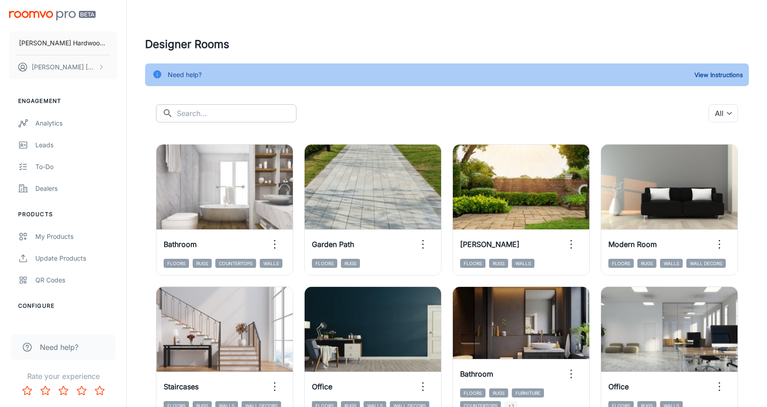
click at [192, 113] on input "text" at bounding box center [237, 113] width 120 height 18
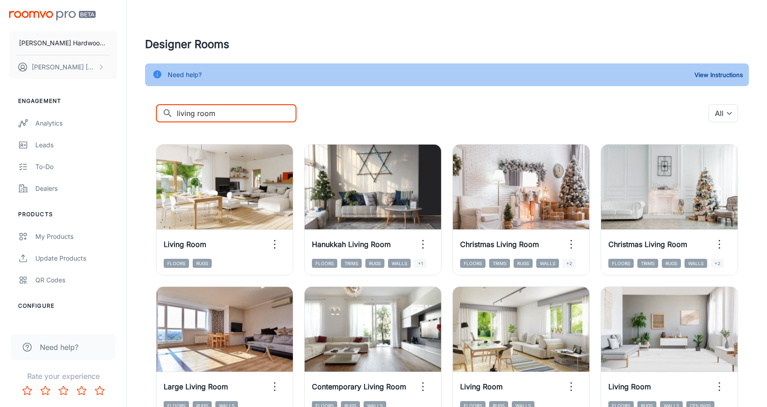
type input "living room"
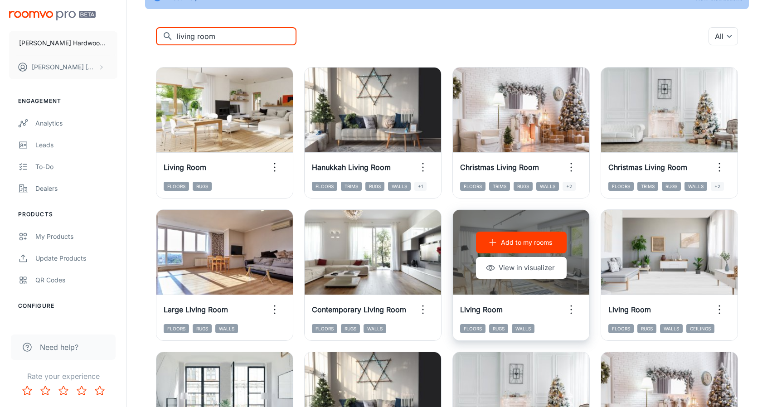
scroll to position [91, 0]
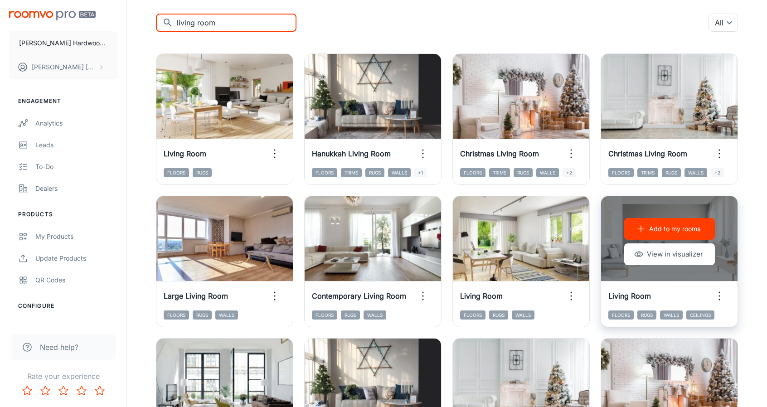
click at [662, 232] on p "Add to my rooms" at bounding box center [674, 229] width 51 height 10
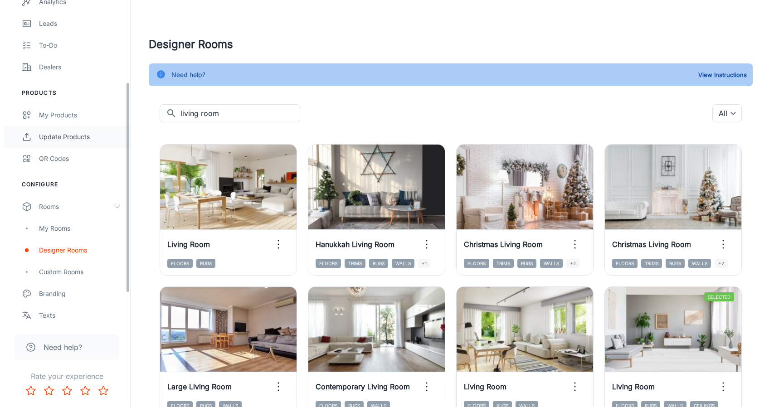
scroll to position [136, 0]
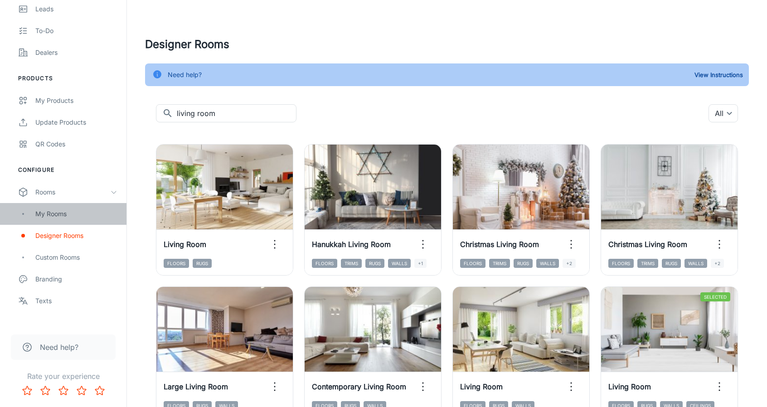
click at [60, 214] on div "My Rooms" at bounding box center [76, 214] width 82 height 10
